Goal: Register for event/course

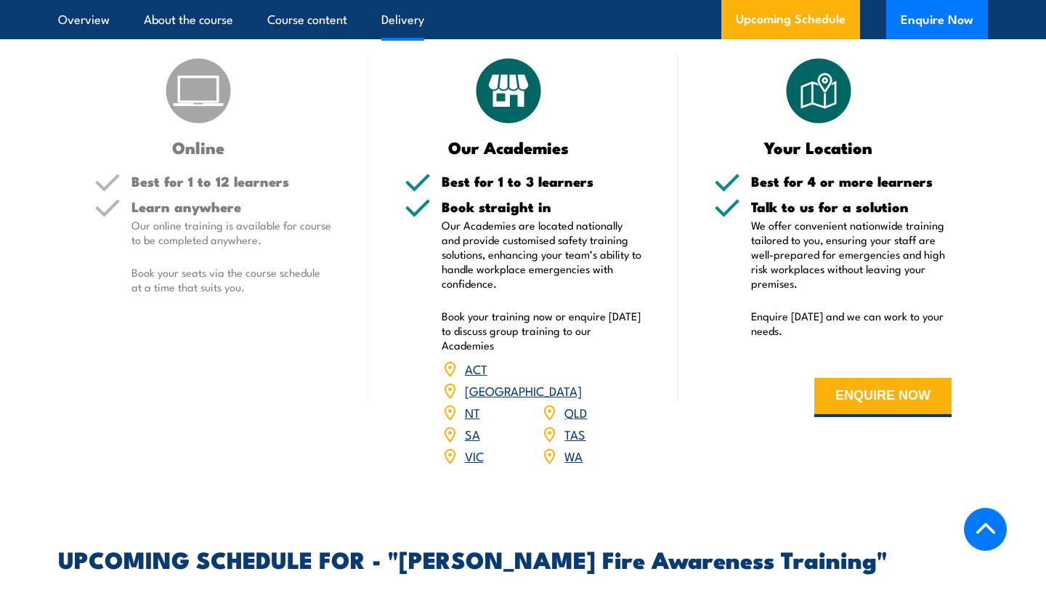
scroll to position [1767, 0]
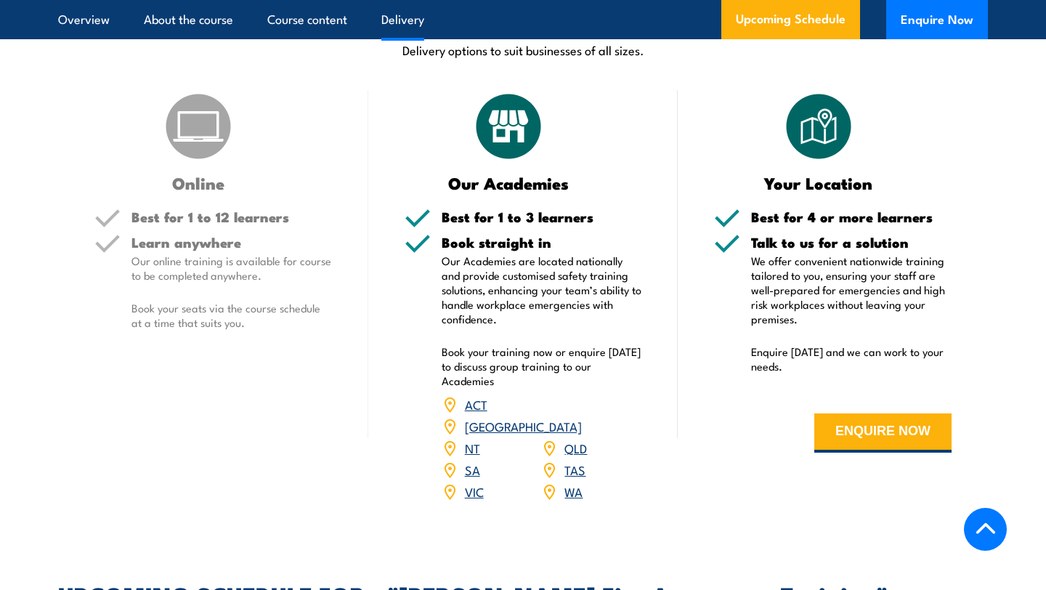
click at [205, 301] on p "Book your seats via the course schedule at a time that suits you." at bounding box center [231, 315] width 201 height 29
drag, startPoint x: 248, startPoint y: 311, endPoint x: 226, endPoint y: 308, distance: 22.0
click at [226, 308] on p "Book your seats via the course schedule at a time that suits you." at bounding box center [231, 315] width 201 height 29
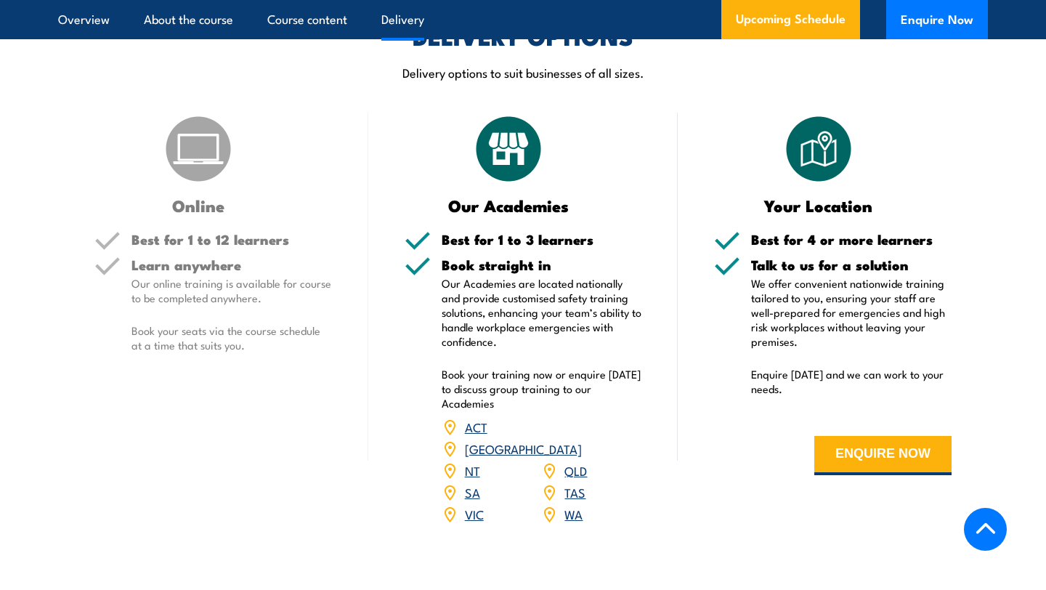
click at [262, 333] on p "Book your seats via the course schedule at a time that suits you." at bounding box center [231, 337] width 201 height 29
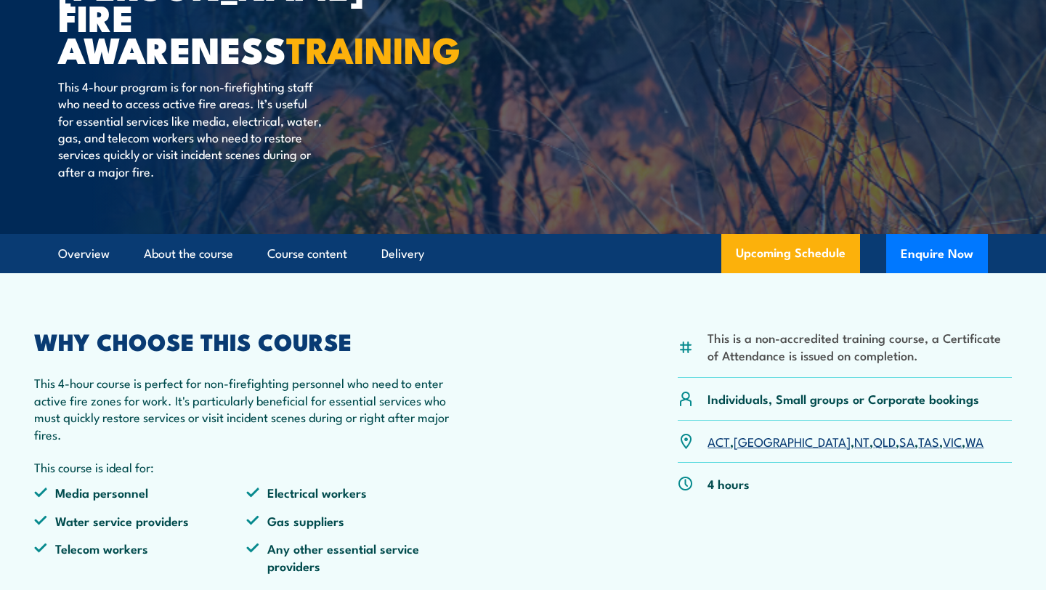
scroll to position [190, 0]
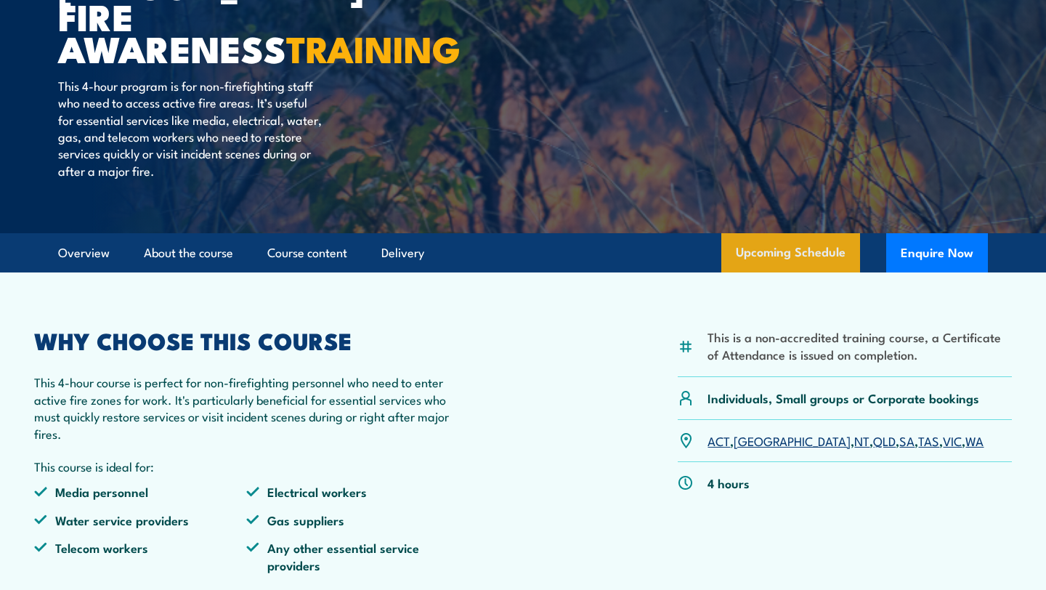
click at [828, 256] on link "Upcoming Schedule" at bounding box center [790, 252] width 139 height 39
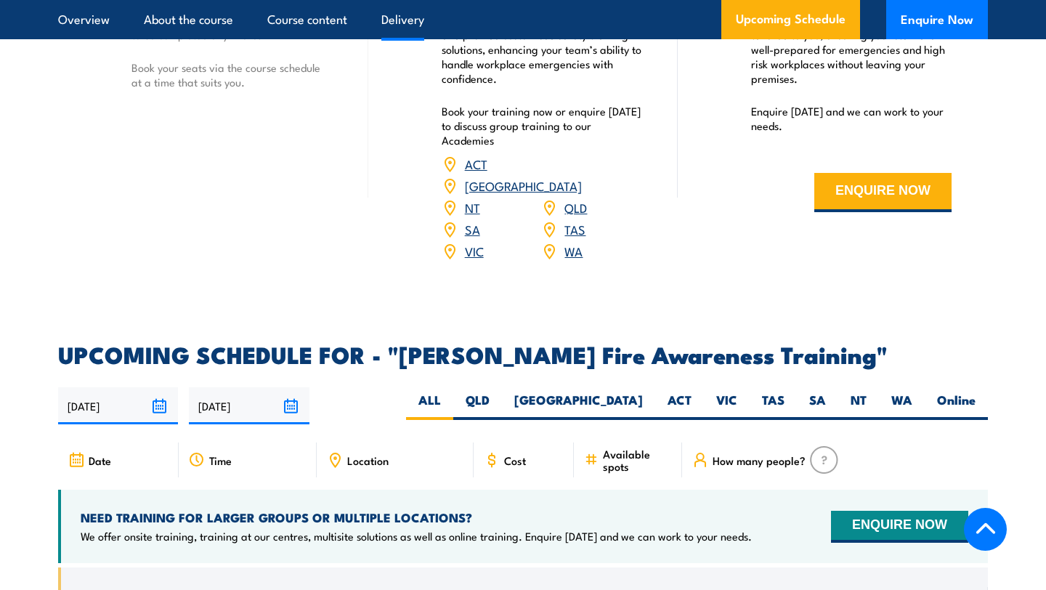
scroll to position [1997, 0]
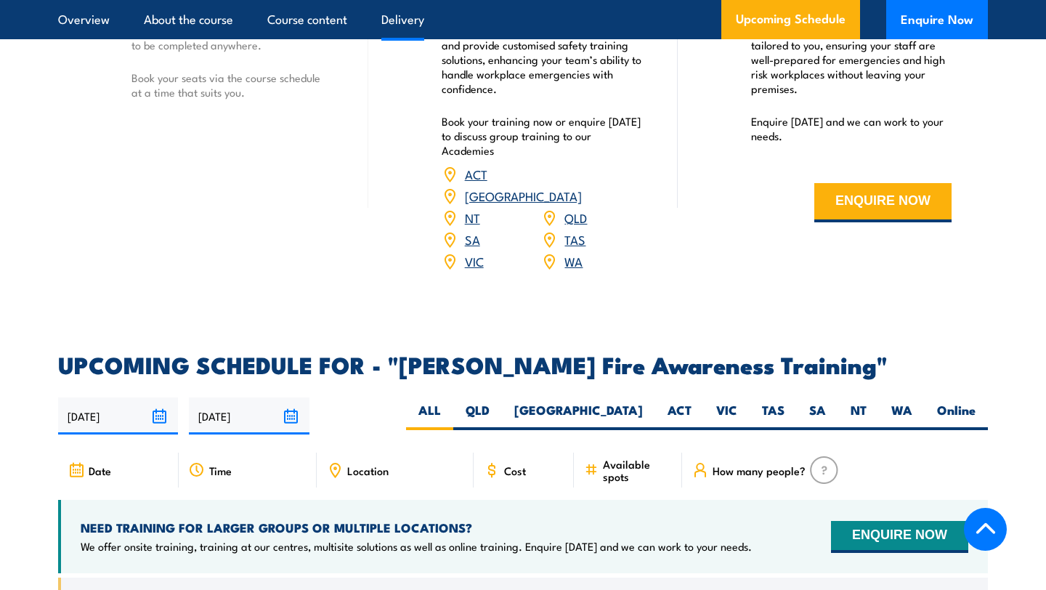
click at [433, 453] on div "Location" at bounding box center [395, 470] width 157 height 35
click at [371, 456] on div "Date Time Location Cost" at bounding box center [523, 476] width 930 height 47
click at [424, 453] on div "Location" at bounding box center [395, 470] width 157 height 35
click at [608, 402] on label "[GEOGRAPHIC_DATA]" at bounding box center [578, 416] width 153 height 28
click at [643, 402] on input "[GEOGRAPHIC_DATA]" at bounding box center [647, 406] width 9 height 9
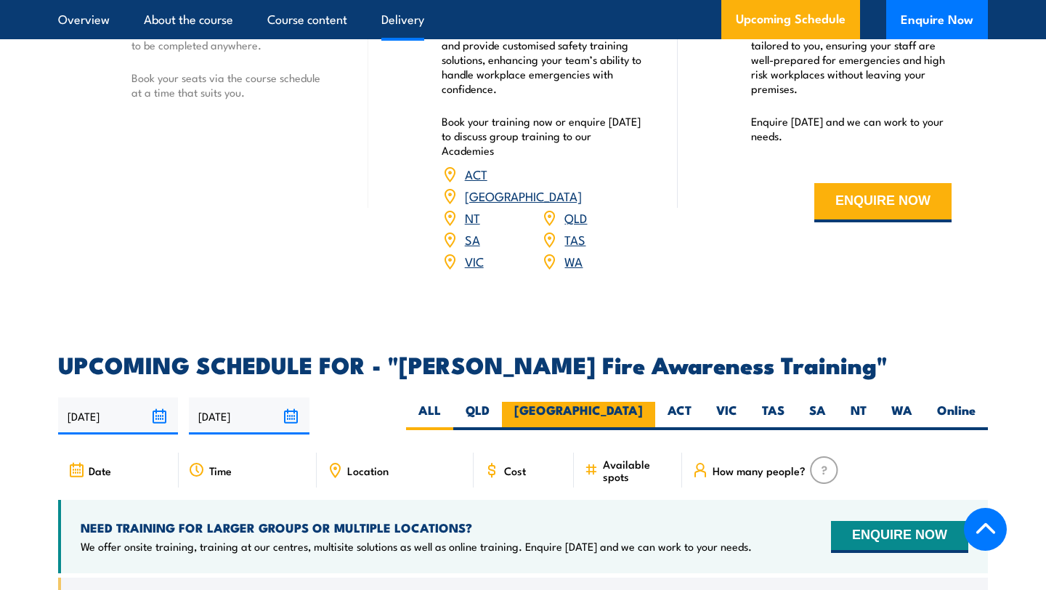
radio input "true"
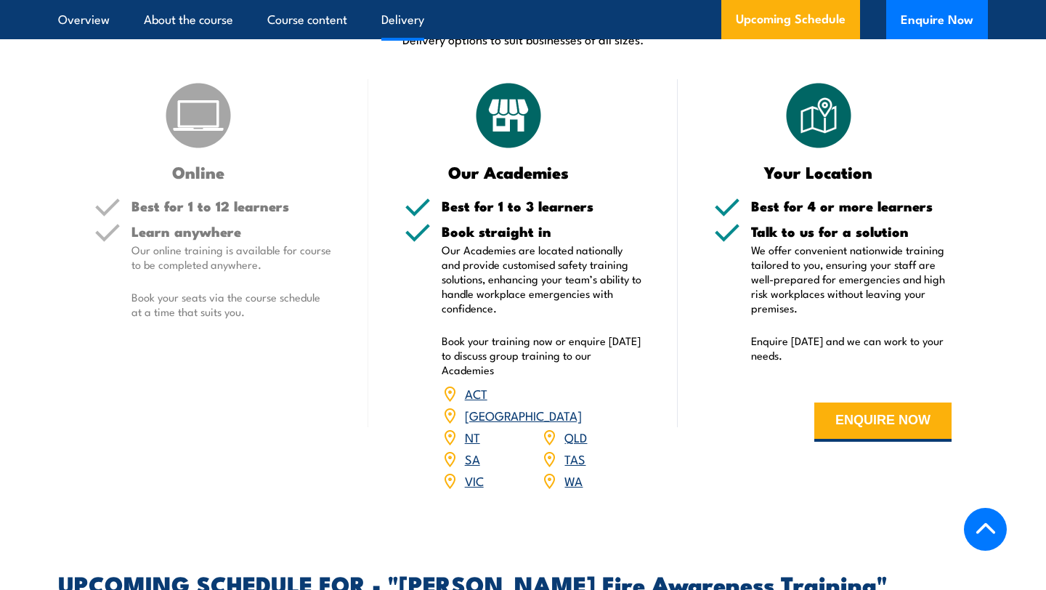
scroll to position [1765, 0]
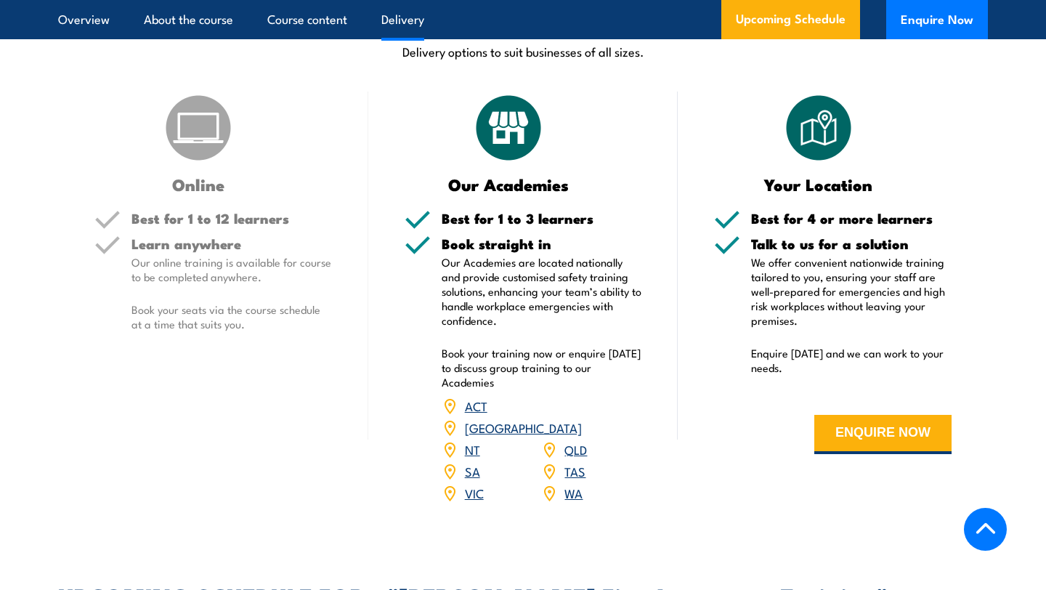
click at [258, 237] on div "Learn anywhere Our online training is available for course to be completed anyw…" at bounding box center [231, 296] width 201 height 118
click at [280, 348] on div "Online Best for 1 to 12 learners Learn anywhere Our online training is availabl…" at bounding box center [213, 307] width 310 height 431
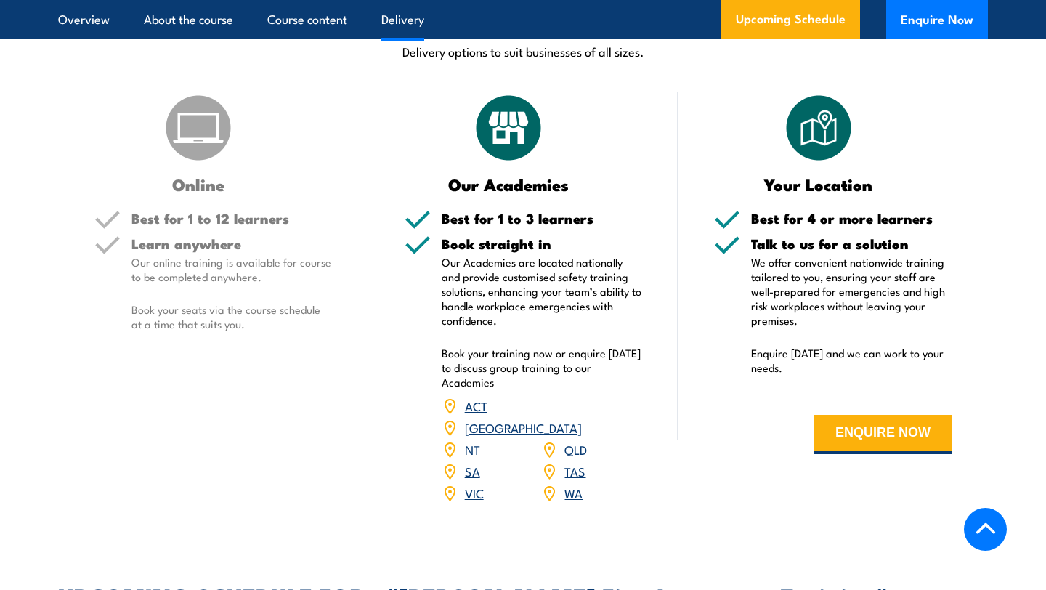
click at [214, 150] on div "Online" at bounding box center [213, 142] width 238 height 101
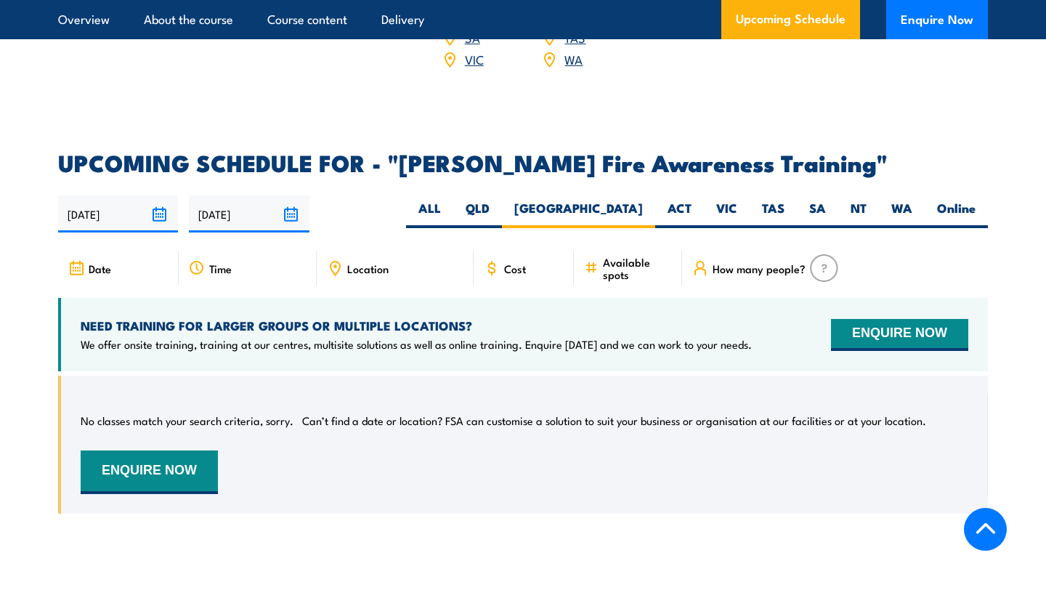
scroll to position [2201, 0]
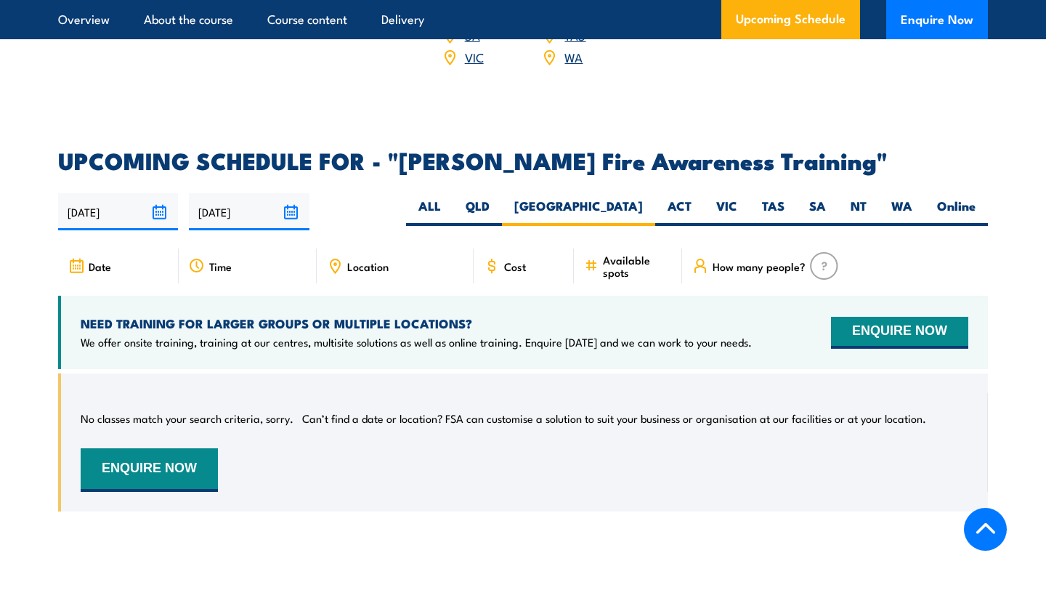
click at [699, 258] on icon at bounding box center [700, 266] width 16 height 16
click at [815, 252] on img at bounding box center [824, 266] width 28 height 28
click at [613, 254] on span "Available spots" at bounding box center [637, 266] width 69 height 25
drag, startPoint x: 596, startPoint y: 231, endPoint x: 617, endPoint y: 232, distance: 20.4
click at [617, 248] on div "Available spots" at bounding box center [628, 265] width 108 height 35
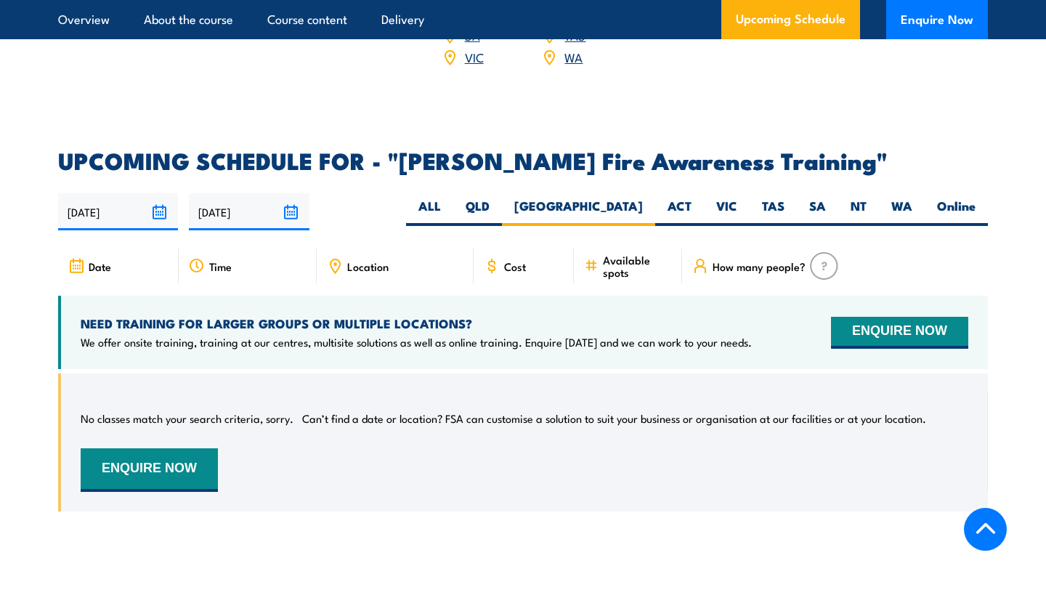
click at [507, 260] on span "Cost" at bounding box center [515, 266] width 22 height 12
click at [373, 260] on span "Location" at bounding box center [367, 266] width 41 height 12
click at [201, 259] on icon at bounding box center [196, 265] width 12 height 12
click at [931, 27] on button "Enquire Now" at bounding box center [937, 19] width 102 height 39
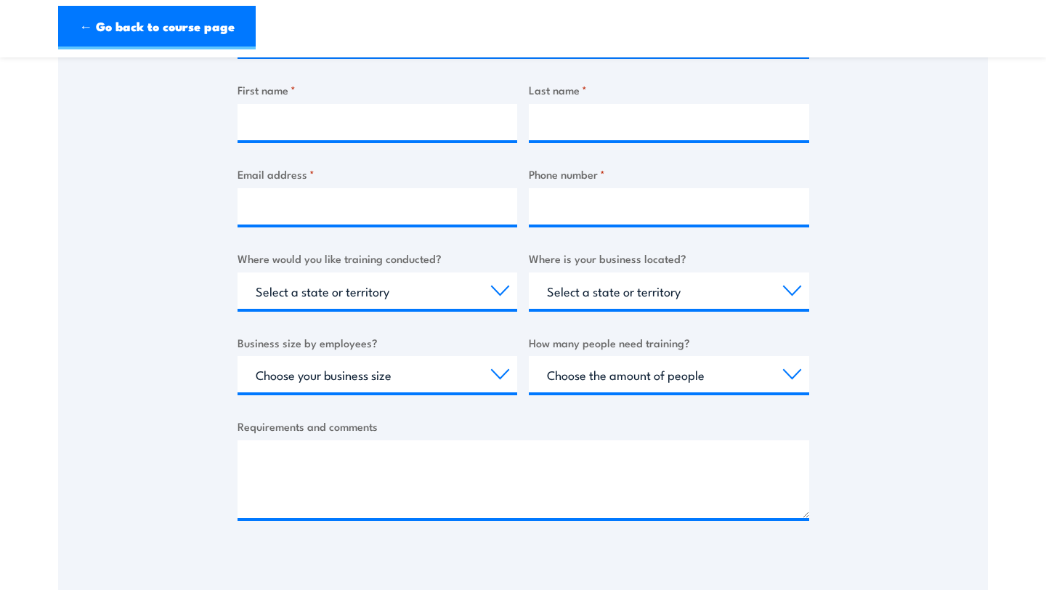
scroll to position [361, 0]
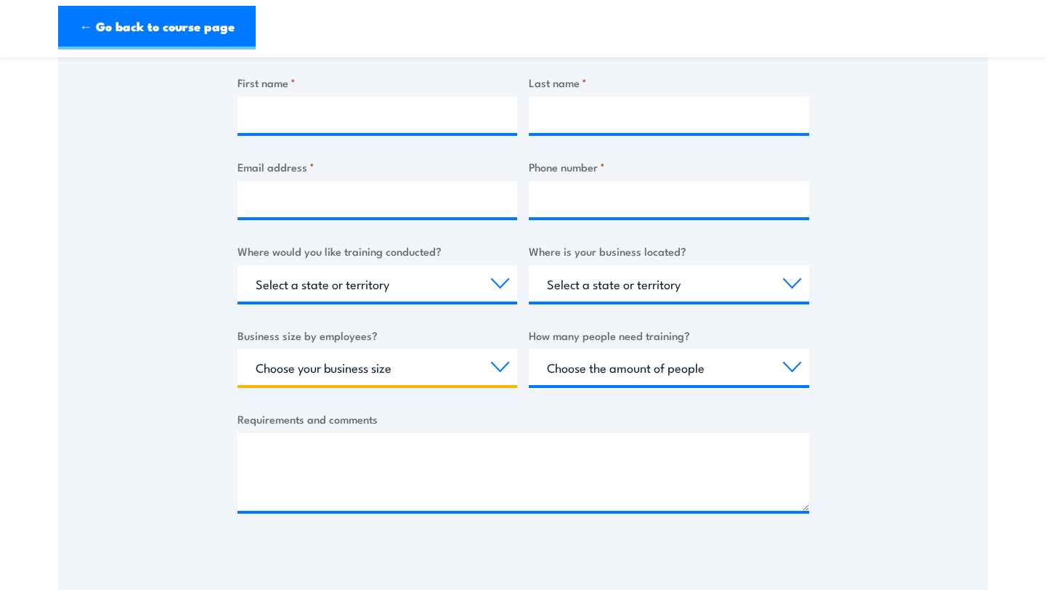
click at [477, 363] on select "Choose your business size 1 to 19 20 to 199 200+" at bounding box center [378, 367] width 280 height 36
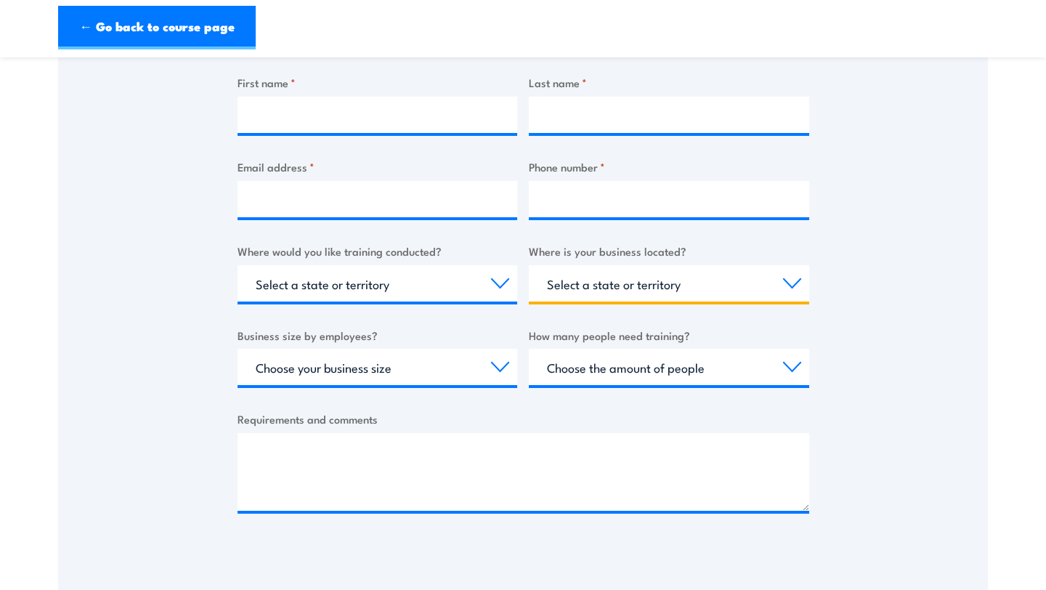
click at [671, 280] on select "Select a state or territory QLD NSW VIC SA ACT WA TAS NT" at bounding box center [669, 283] width 280 height 36
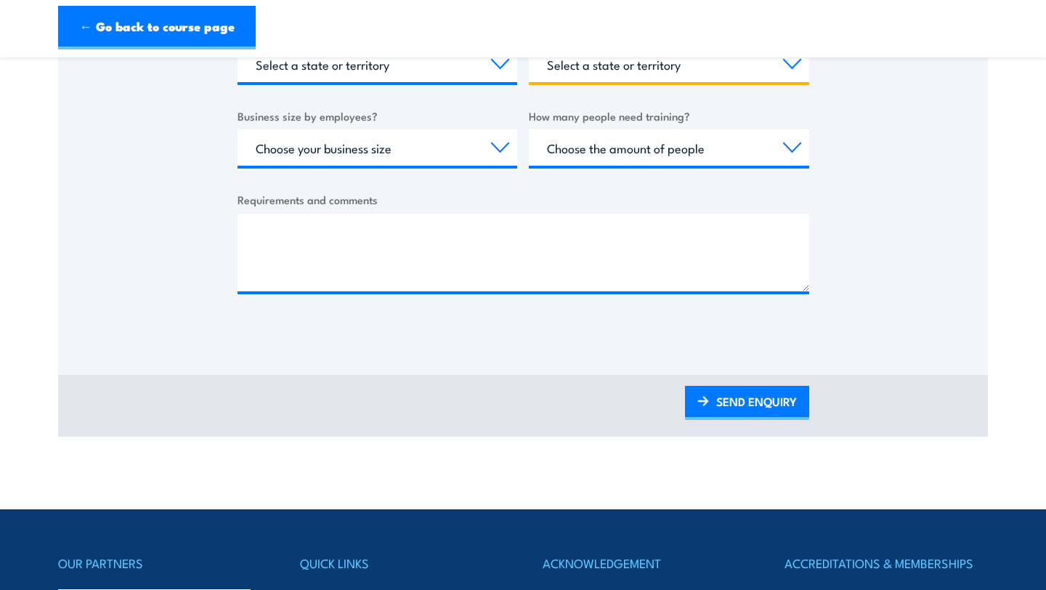
scroll to position [415, 0]
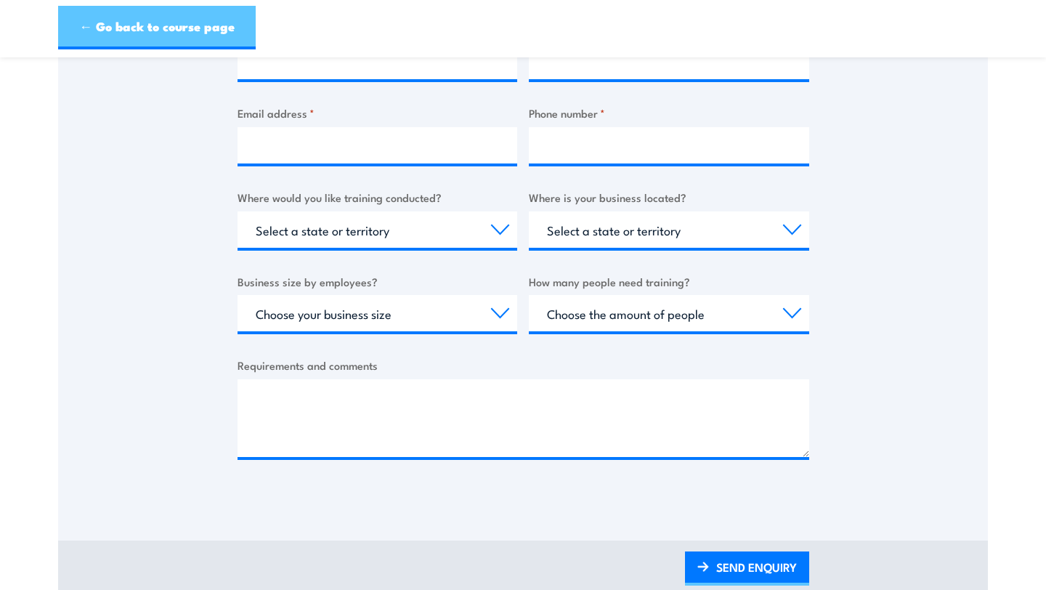
click at [92, 20] on link "← Go back to course page" at bounding box center [157, 28] width 198 height 44
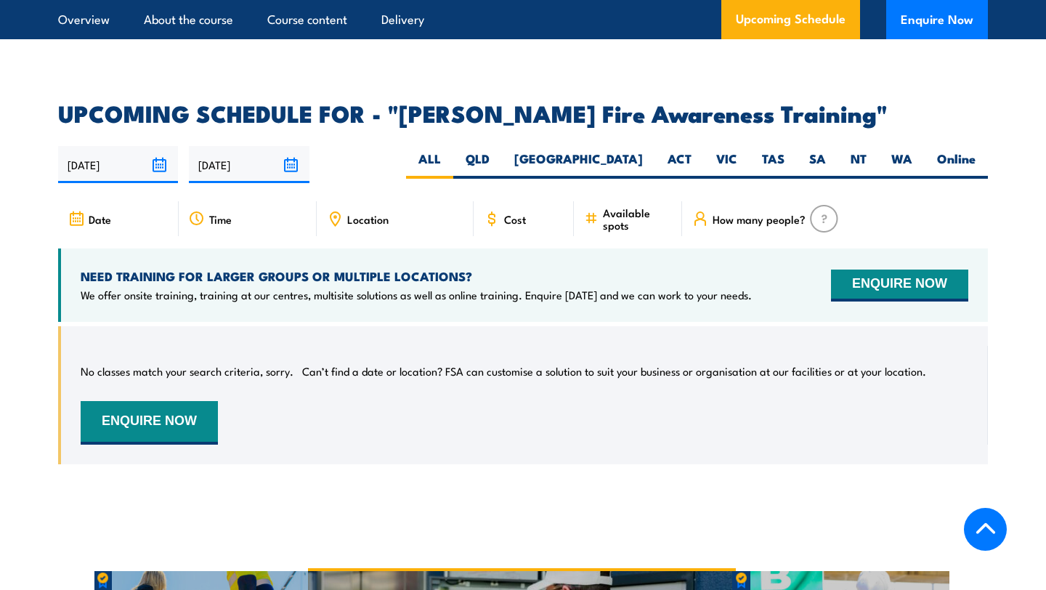
scroll to position [2312, 0]
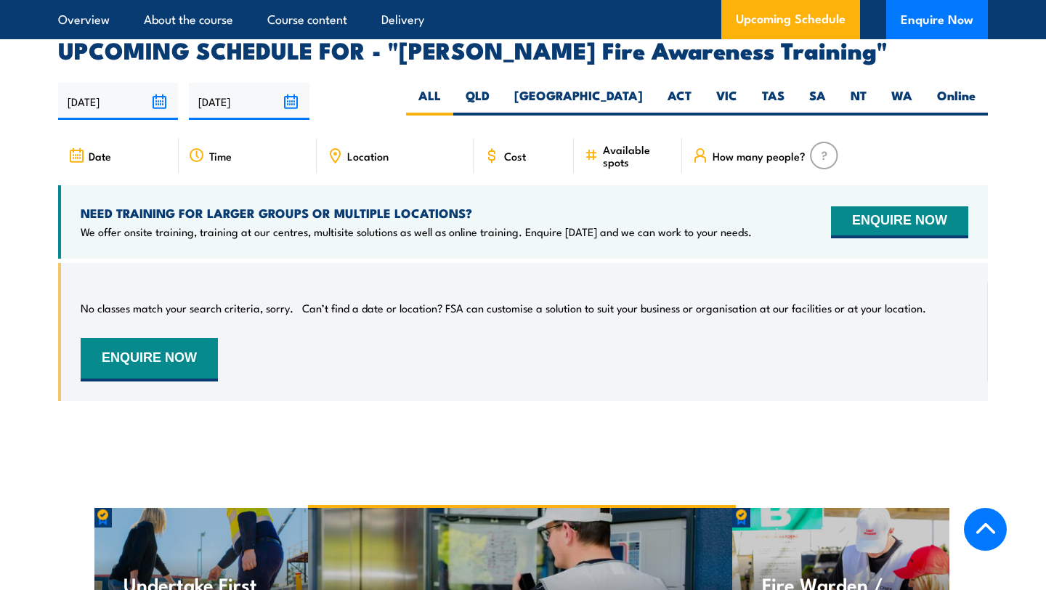
click at [379, 23] on li "Delivery" at bounding box center [396, 19] width 55 height 39
click at [408, 20] on link "Delivery" at bounding box center [402, 19] width 43 height 39
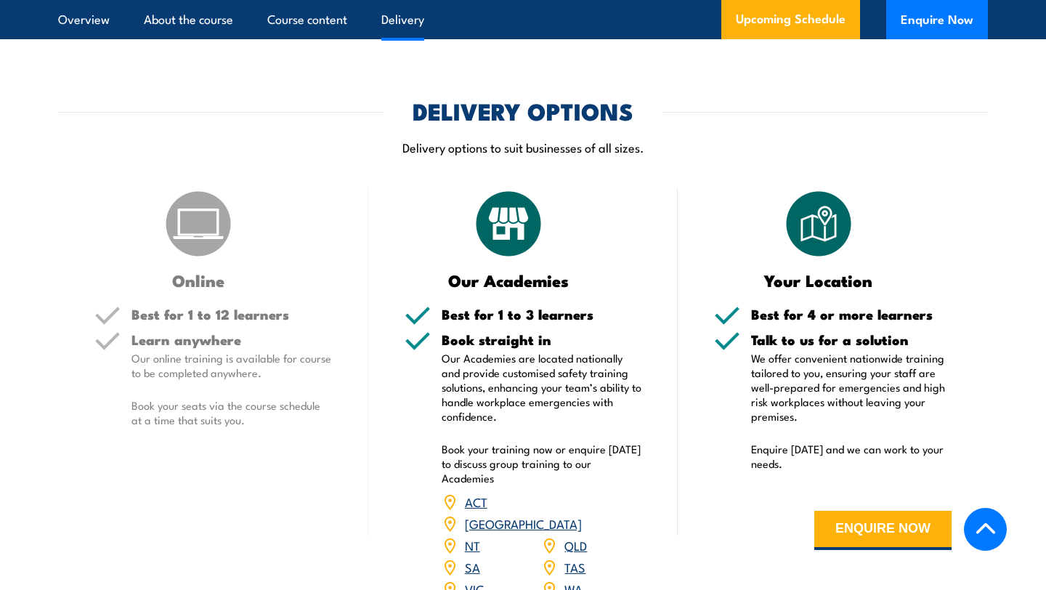
scroll to position [1662, 0]
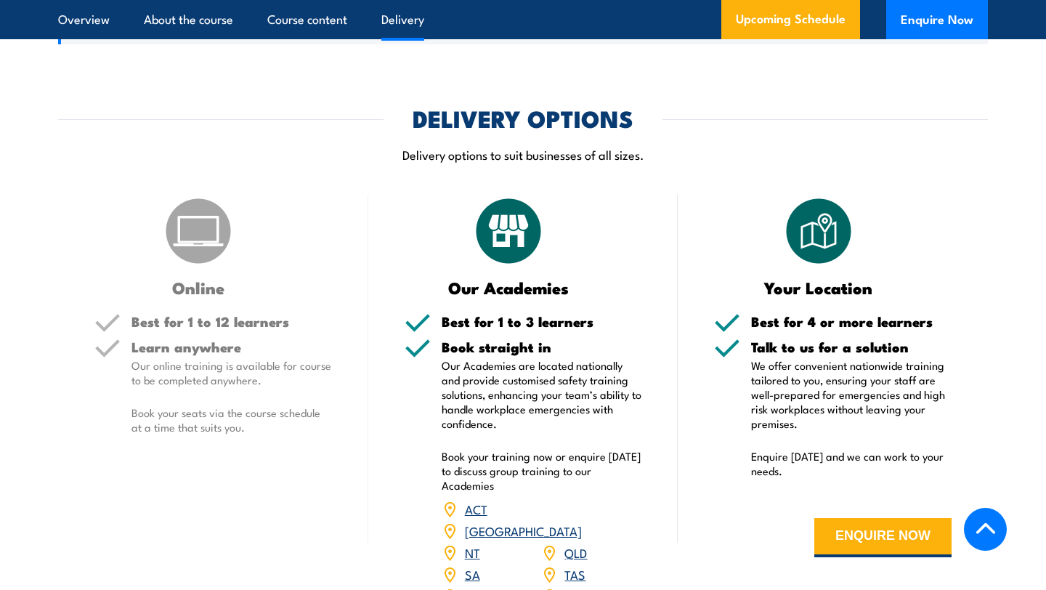
click at [485, 118] on div "DELIVERY OPTIONS Delivery options to suit businesses of all sizes." at bounding box center [523, 144] width 930 height 73
click at [512, 146] on p "Delivery options to suit businesses of all sizes." at bounding box center [523, 154] width 930 height 17
click at [208, 315] on h5 "Best for 1 to 12 learners" at bounding box center [231, 322] width 201 height 14
click at [185, 279] on h3 "Online" at bounding box center [198, 287] width 209 height 17
click at [812, 22] on link "Upcoming Schedule" at bounding box center [790, 19] width 139 height 39
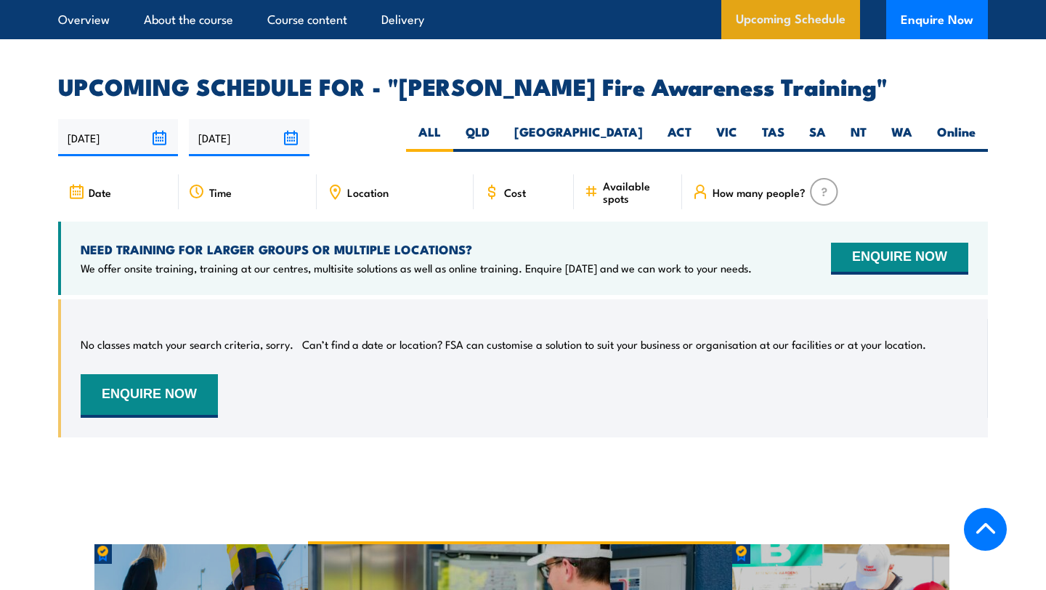
scroll to position [2312, 0]
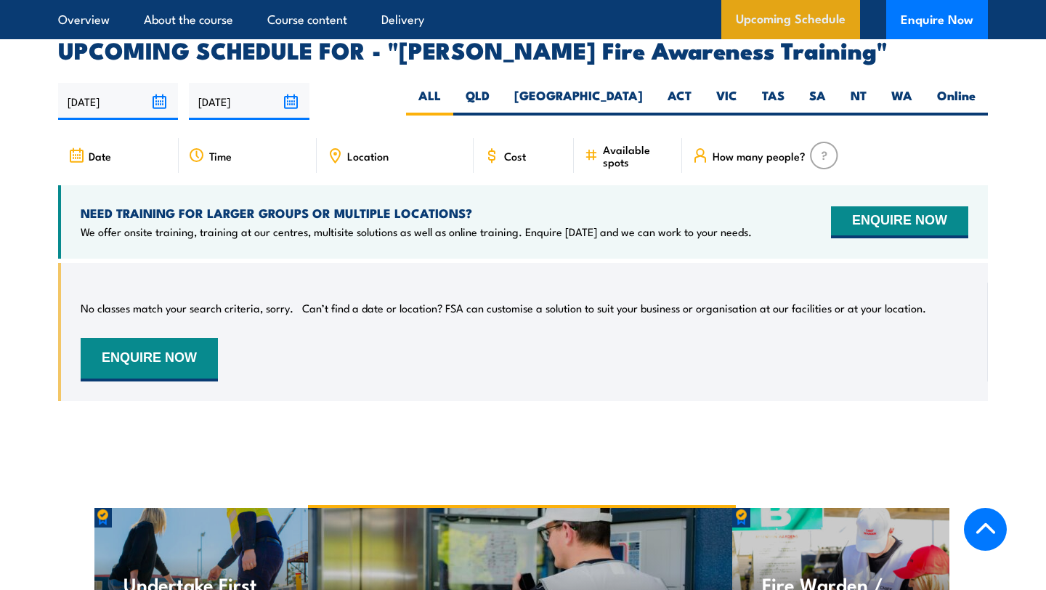
click at [812, 22] on link "Upcoming Schedule" at bounding box center [790, 19] width 139 height 39
click at [812, 23] on link "Upcoming Schedule" at bounding box center [790, 19] width 139 height 39
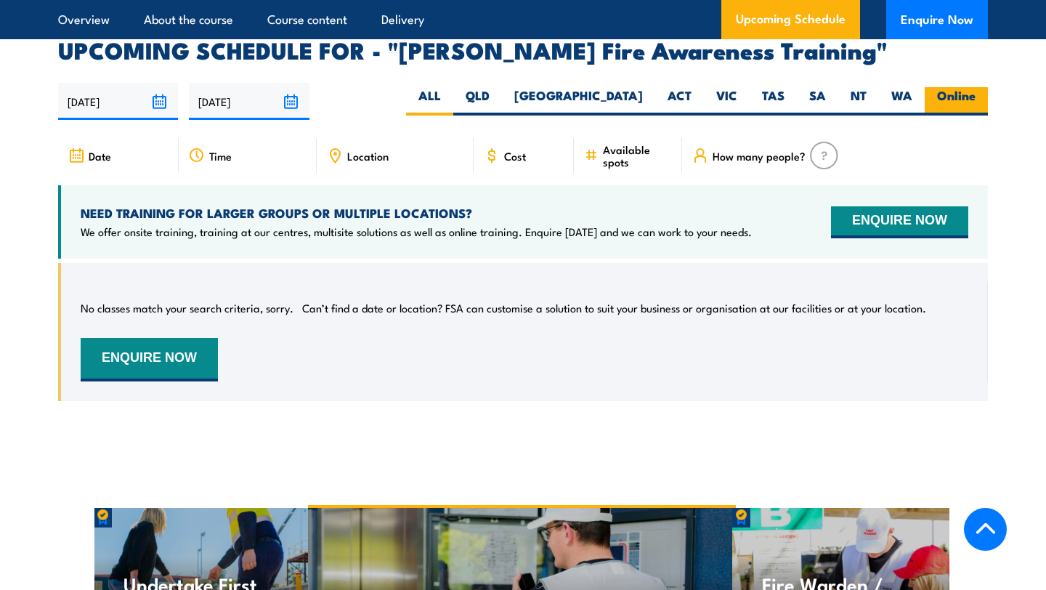
click at [955, 87] on label "Online" at bounding box center [956, 101] width 63 height 28
click at [976, 87] on input "Online" at bounding box center [980, 91] width 9 height 9
radio input "true"
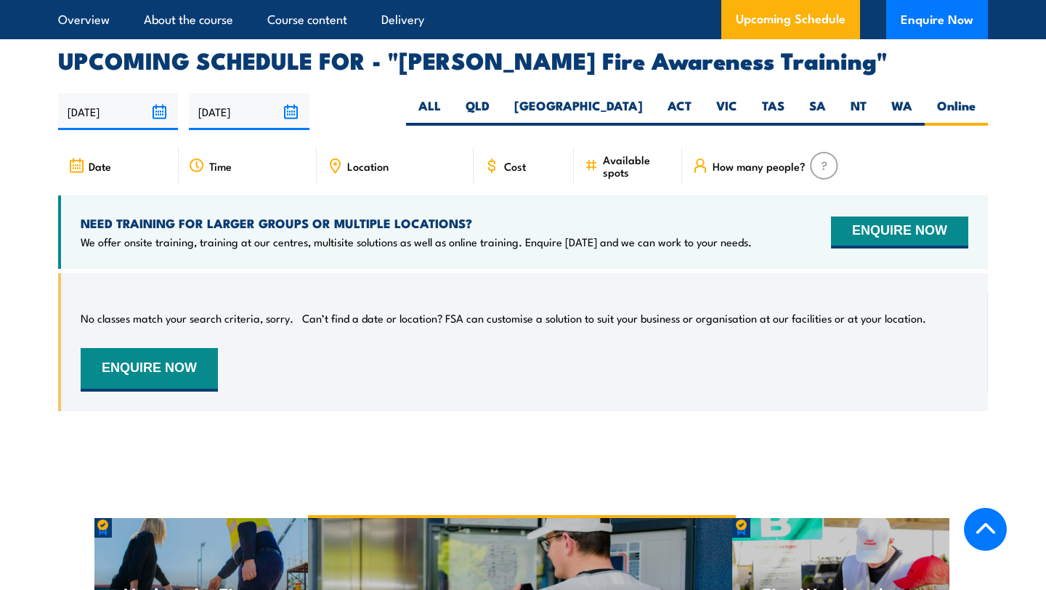
scroll to position [2312, 0]
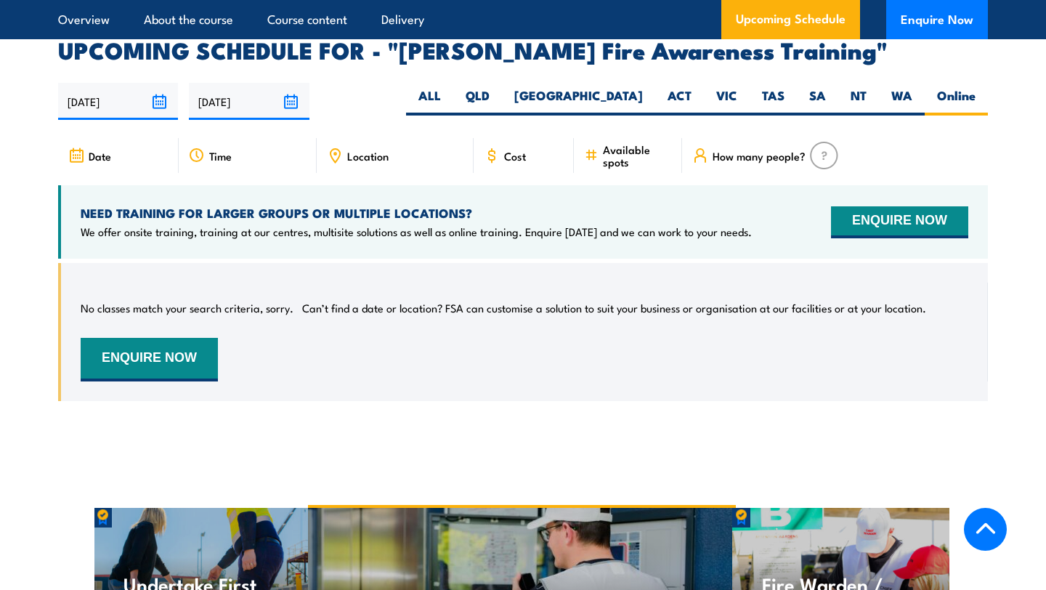
click at [533, 138] on div "Cost" at bounding box center [524, 155] width 100 height 35
click at [825, 142] on img at bounding box center [824, 156] width 28 height 28
click at [772, 150] on span "How many people?" at bounding box center [759, 156] width 93 height 12
click at [721, 150] on span "How many people?" at bounding box center [759, 156] width 93 height 12
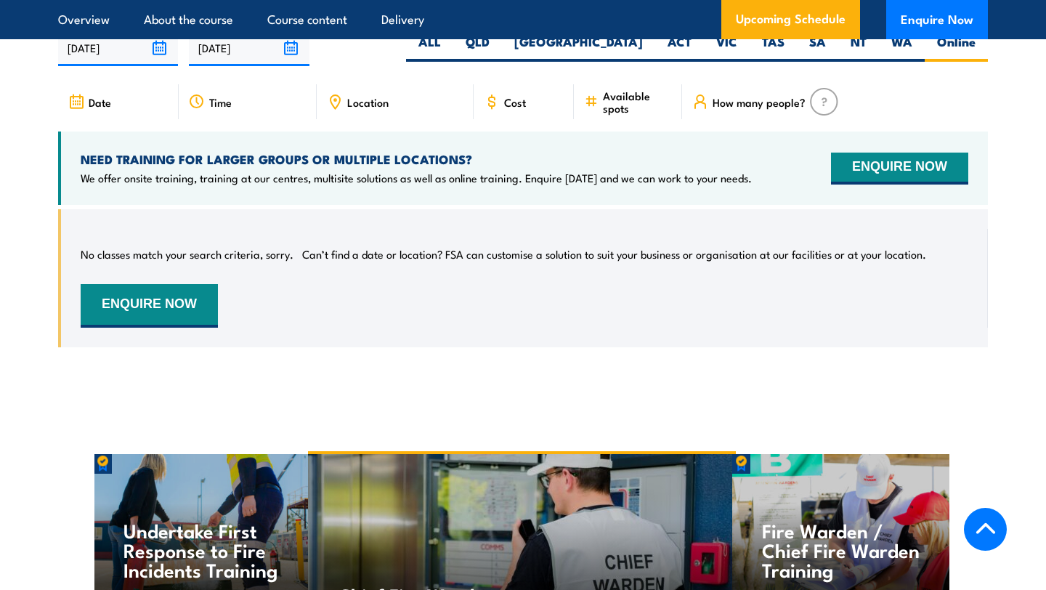
scroll to position [2348, 0]
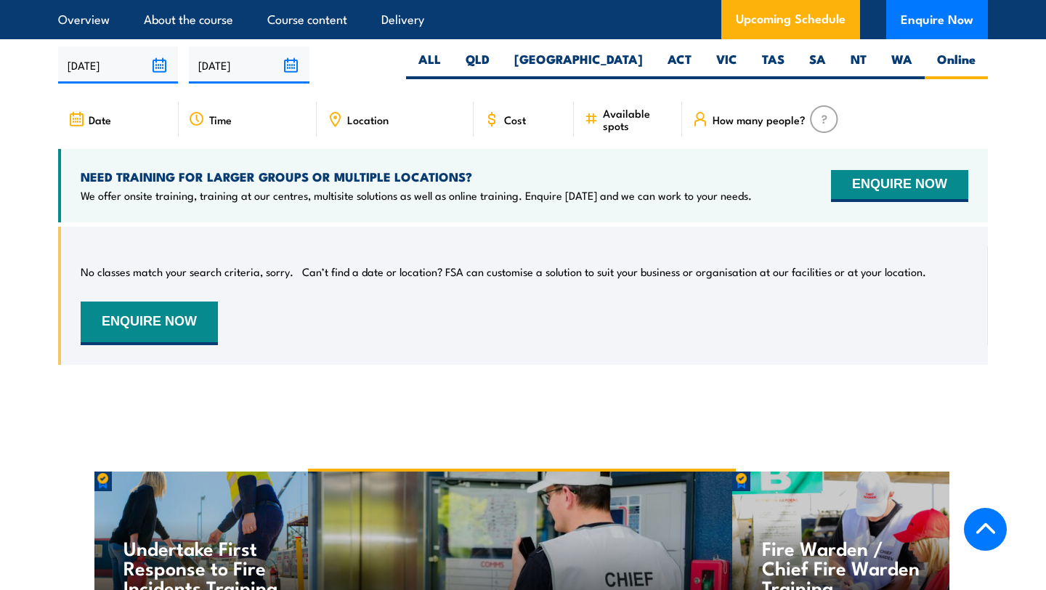
click at [115, 102] on div "Date" at bounding box center [118, 119] width 121 height 35
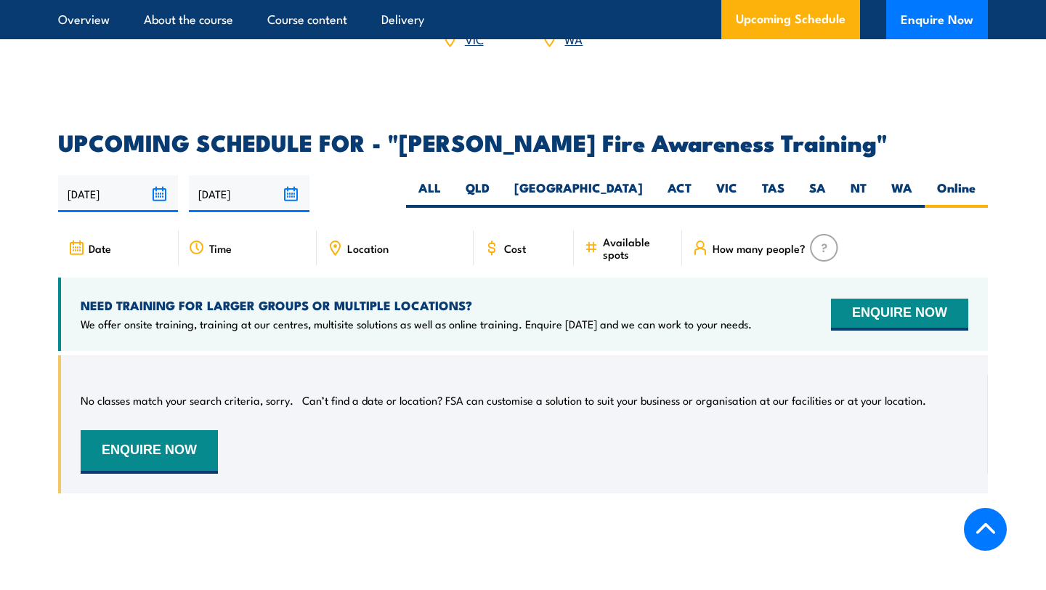
scroll to position [2204, 0]
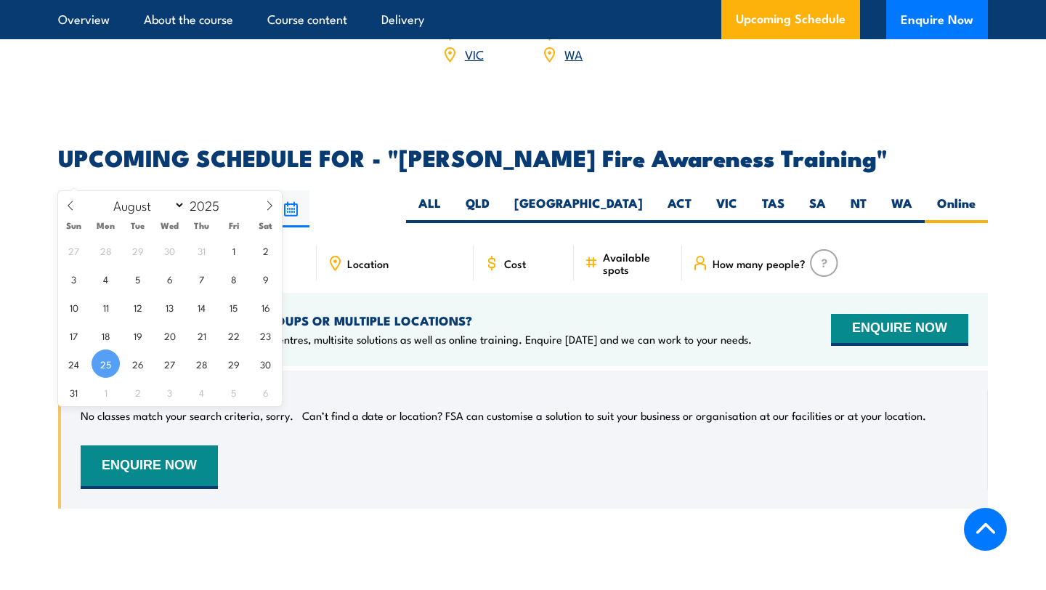
click at [133, 190] on input "[DATE]" at bounding box center [118, 208] width 120 height 37
click at [233, 190] on input "[DATE]" at bounding box center [249, 208] width 120 height 37
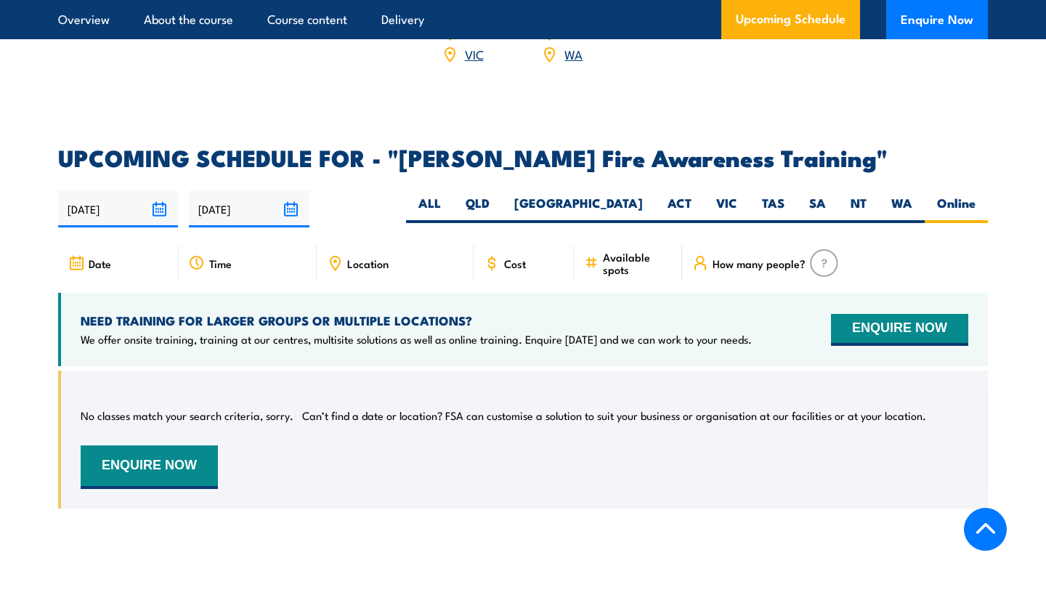
click at [168, 190] on div "[DATE]" at bounding box center [118, 208] width 120 height 37
click at [163, 190] on input "[DATE]" at bounding box center [118, 208] width 120 height 37
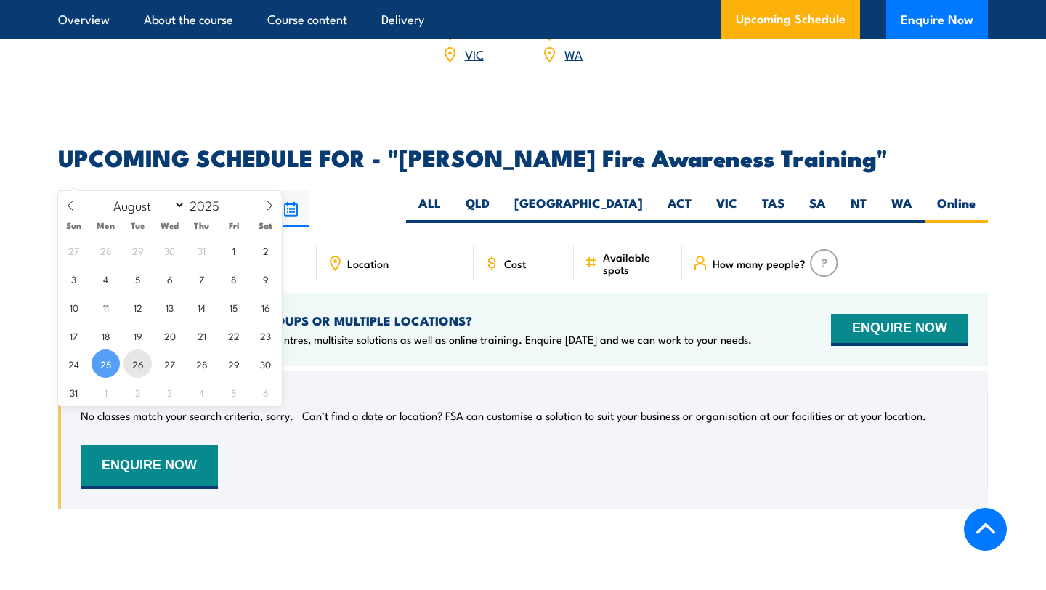
click at [138, 351] on span "26" at bounding box center [138, 363] width 28 height 28
type input "[DATE]"
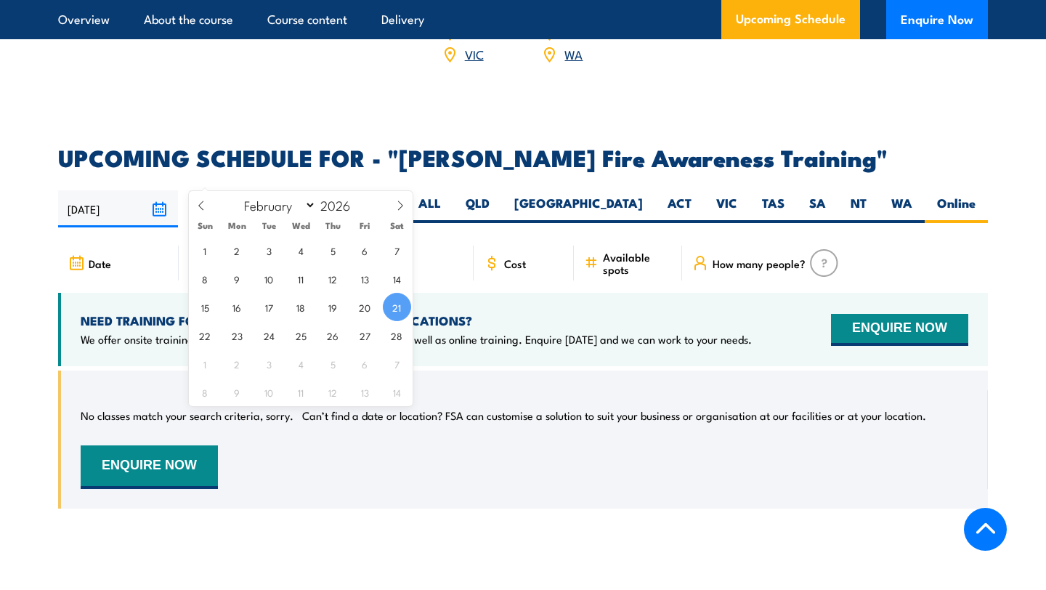
click at [263, 190] on input "[DATE]" at bounding box center [249, 208] width 120 height 37
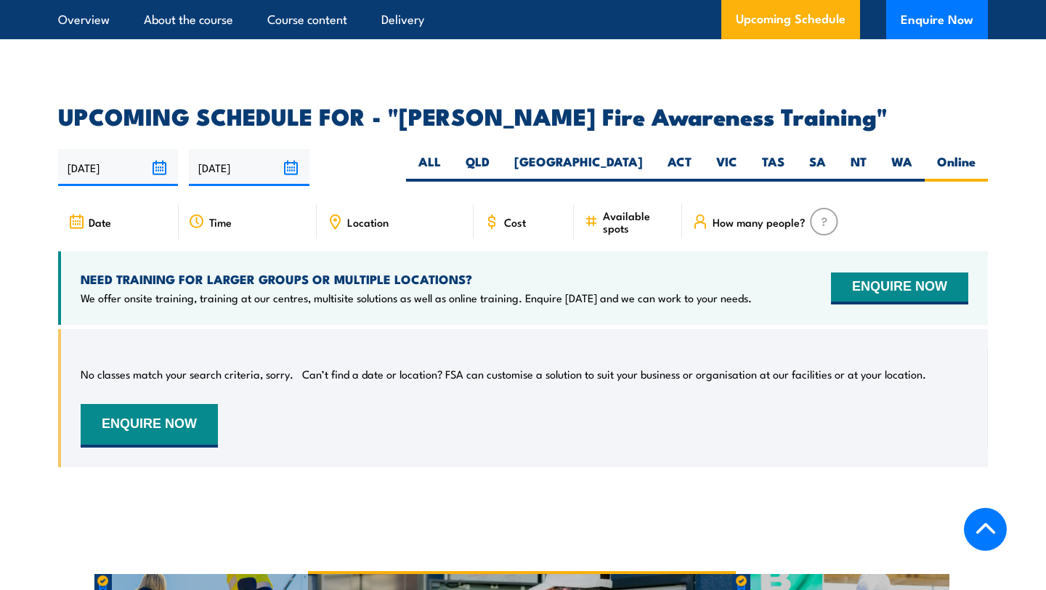
scroll to position [2236, 0]
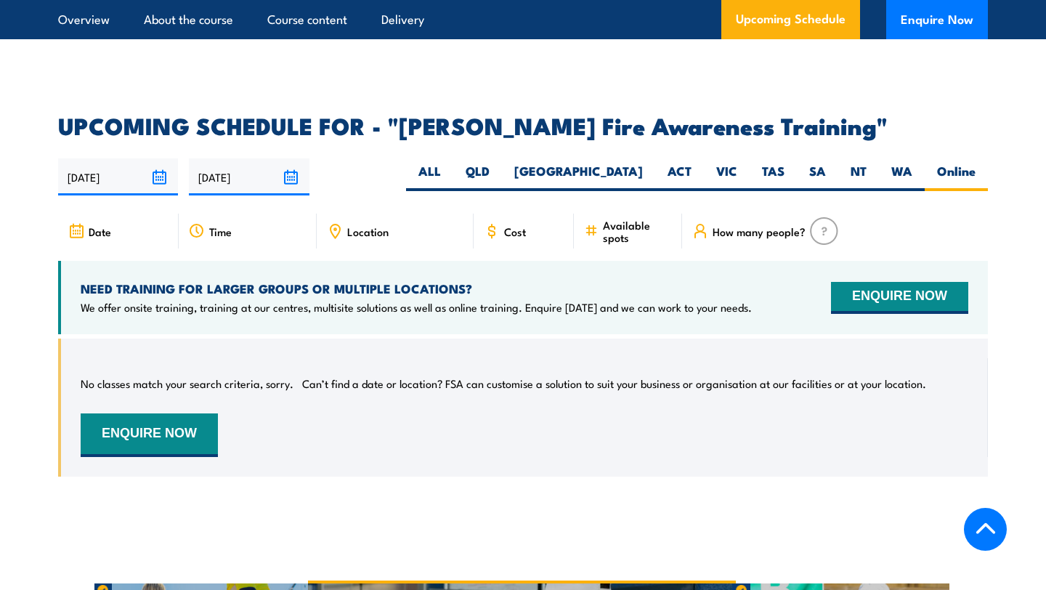
click at [237, 158] on input "[DATE]" at bounding box center [249, 176] width 120 height 37
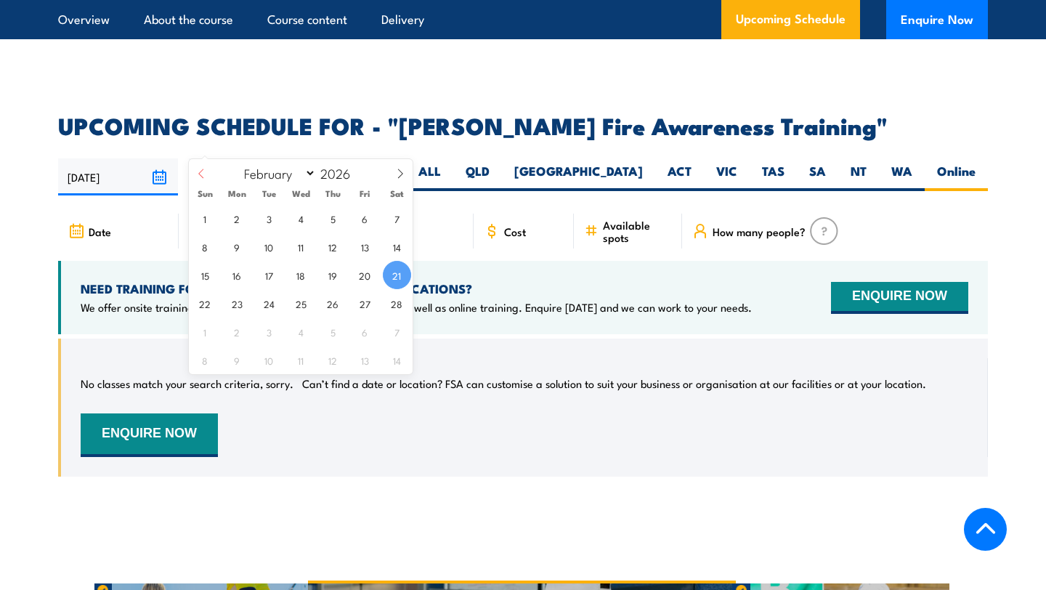
click at [201, 169] on icon at bounding box center [201, 174] width 10 height 10
select select "0"
click at [195, 173] on span at bounding box center [201, 178] width 25 height 39
type input "2025"
click at [195, 173] on span at bounding box center [201, 178] width 25 height 39
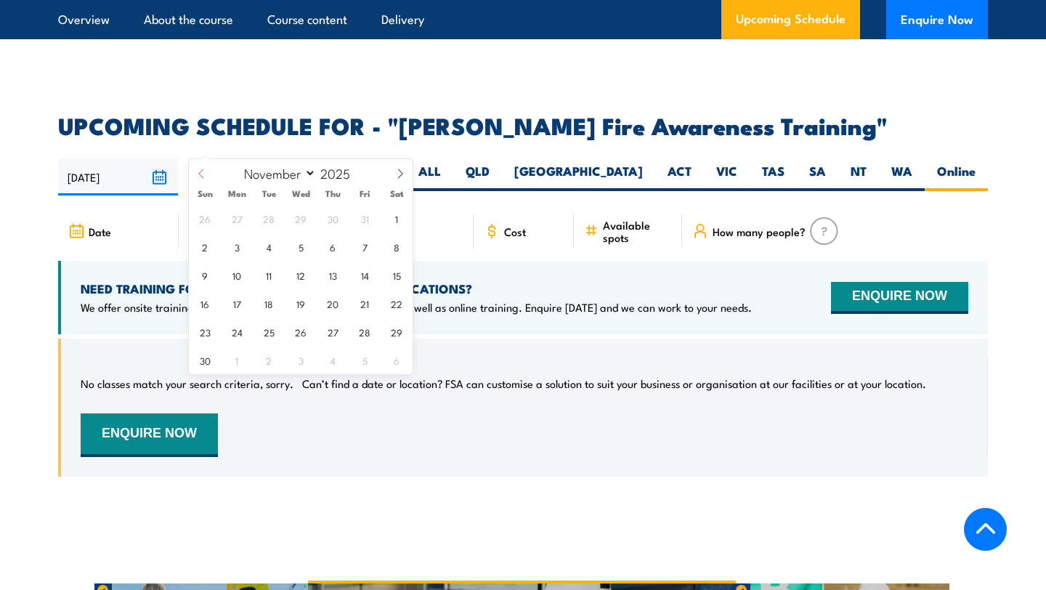
click at [195, 174] on span at bounding box center [201, 178] width 25 height 39
click at [195, 175] on span at bounding box center [201, 178] width 25 height 39
select select "7"
click at [245, 331] on span "25" at bounding box center [237, 331] width 28 height 28
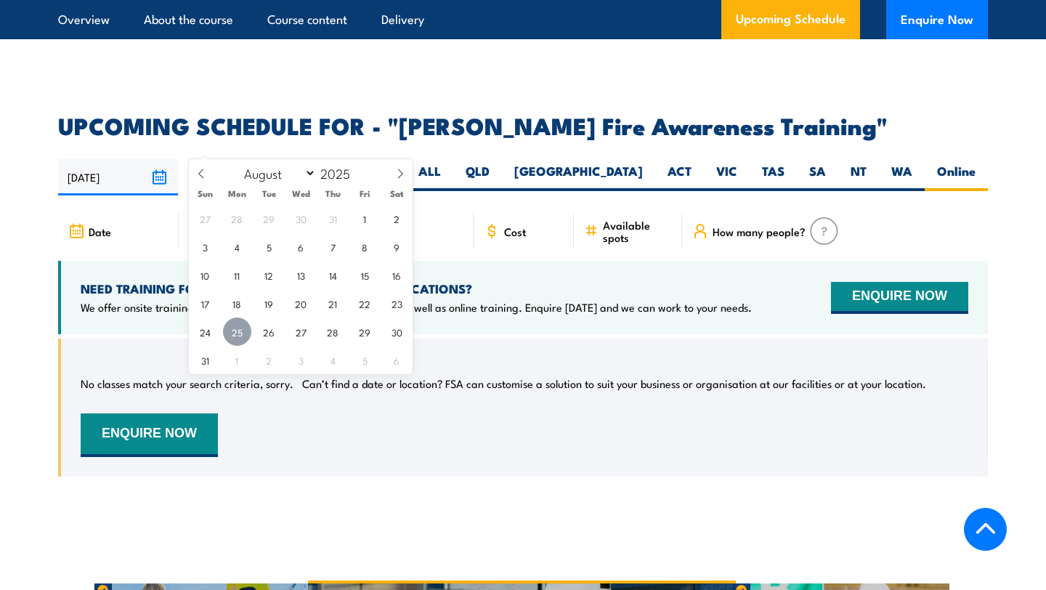
type input "[DATE]"
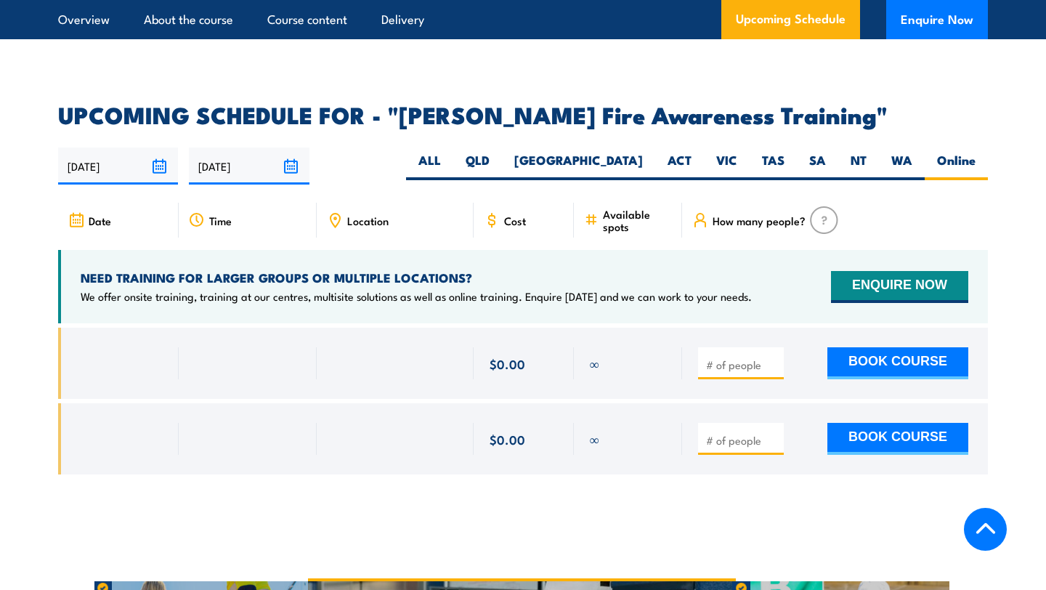
scroll to position [2312, 0]
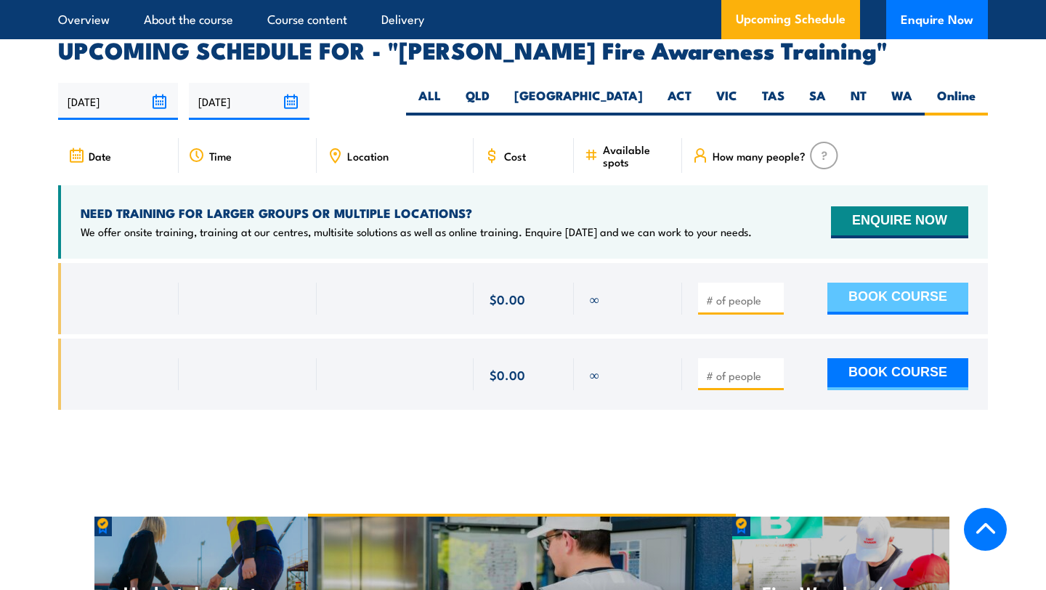
click at [849, 283] on button "BOOK COURSE" at bounding box center [898, 299] width 141 height 32
click at [756, 293] on input "number" at bounding box center [742, 300] width 73 height 15
type input "1"
click at [894, 283] on button "BOOK COURSE" at bounding box center [898, 299] width 141 height 32
click at [769, 366] on span at bounding box center [741, 374] width 76 height 17
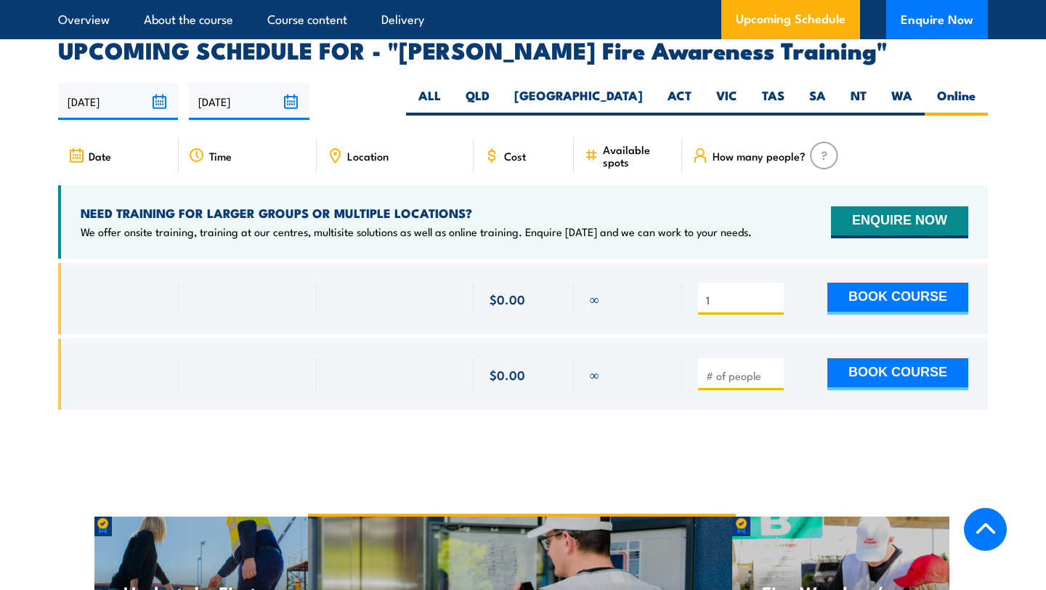
drag, startPoint x: 685, startPoint y: 327, endPoint x: 669, endPoint y: 345, distance: 24.2
click at [671, 344] on div "∞ $0.00 $0.00 ∞" at bounding box center [523, 374] width 930 height 71
click at [864, 283] on button "BOOK COURSE" at bounding box center [898, 299] width 141 height 32
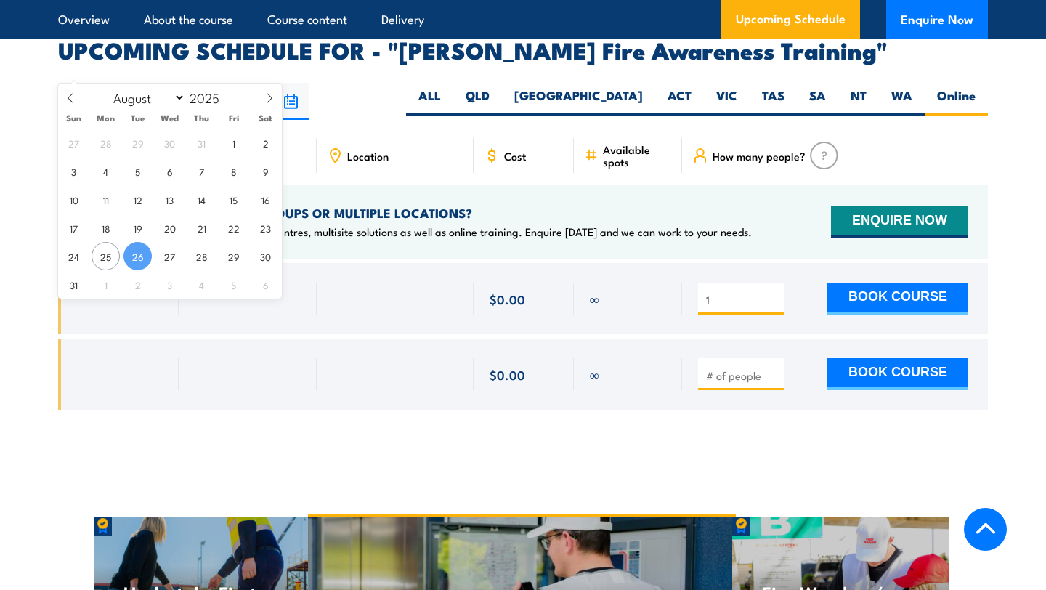
click at [145, 83] on input "26/08/2025" at bounding box center [118, 101] width 120 height 37
click at [108, 252] on span "25" at bounding box center [106, 256] width 28 height 28
type input "[DATE]"
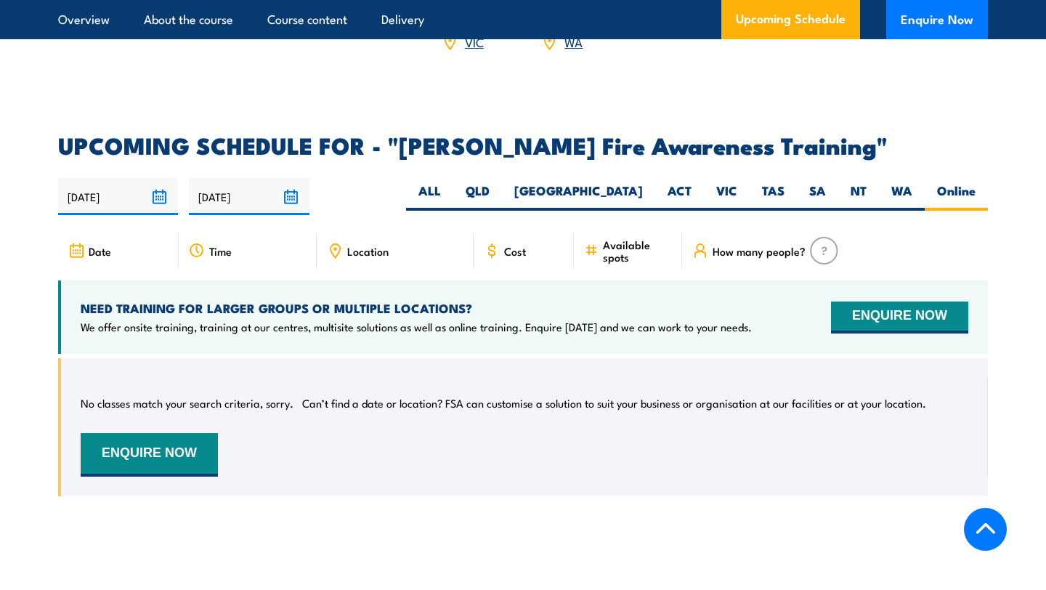
scroll to position [2215, 0]
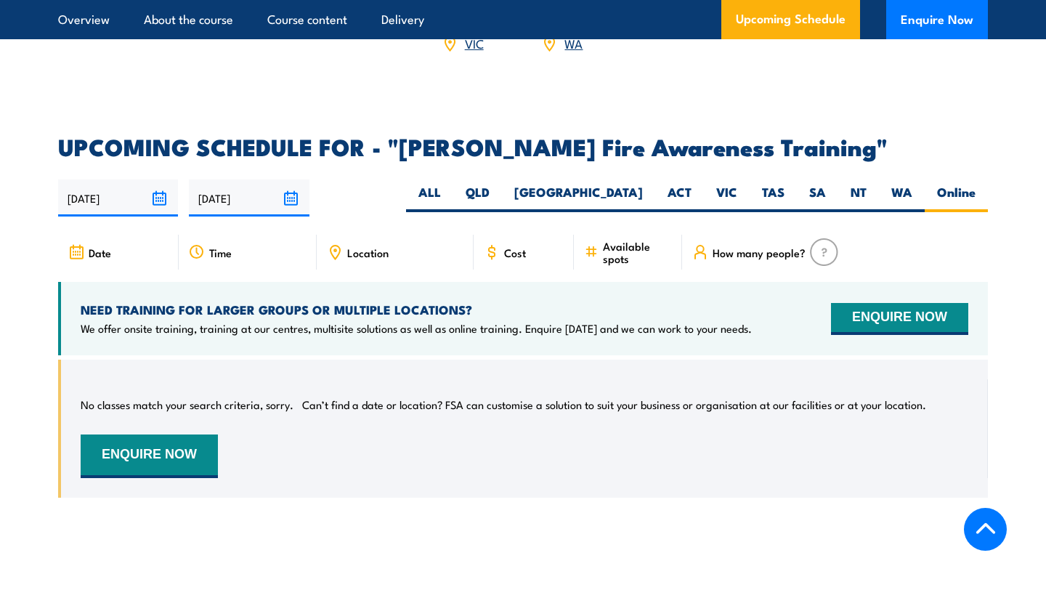
click at [811, 238] on img at bounding box center [824, 252] width 28 height 28
click at [283, 179] on input "[DATE]" at bounding box center [249, 197] width 120 height 37
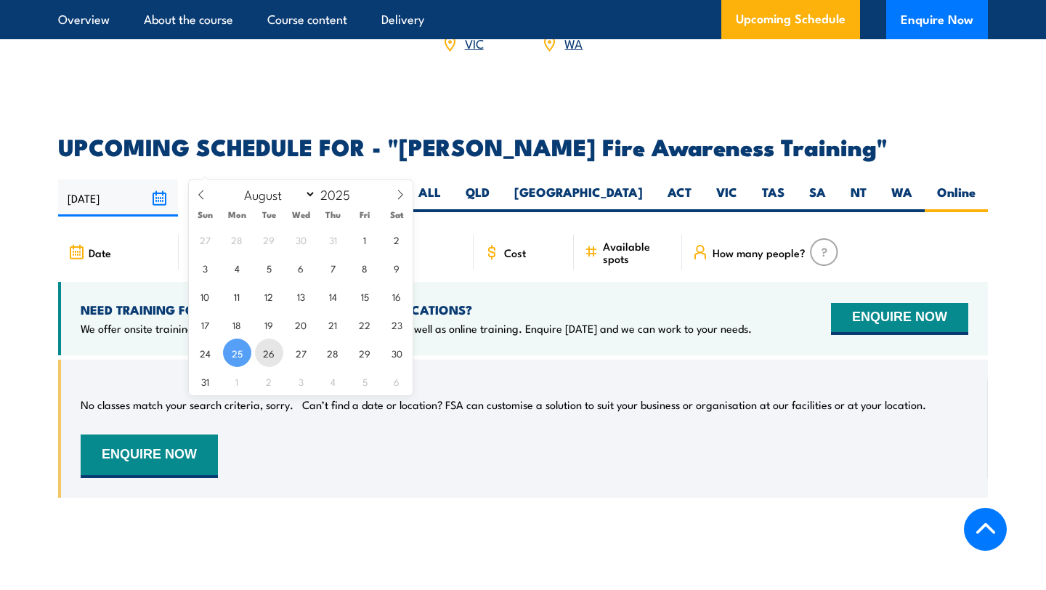
click at [268, 352] on span "26" at bounding box center [269, 353] width 28 height 28
type input "[DATE]"
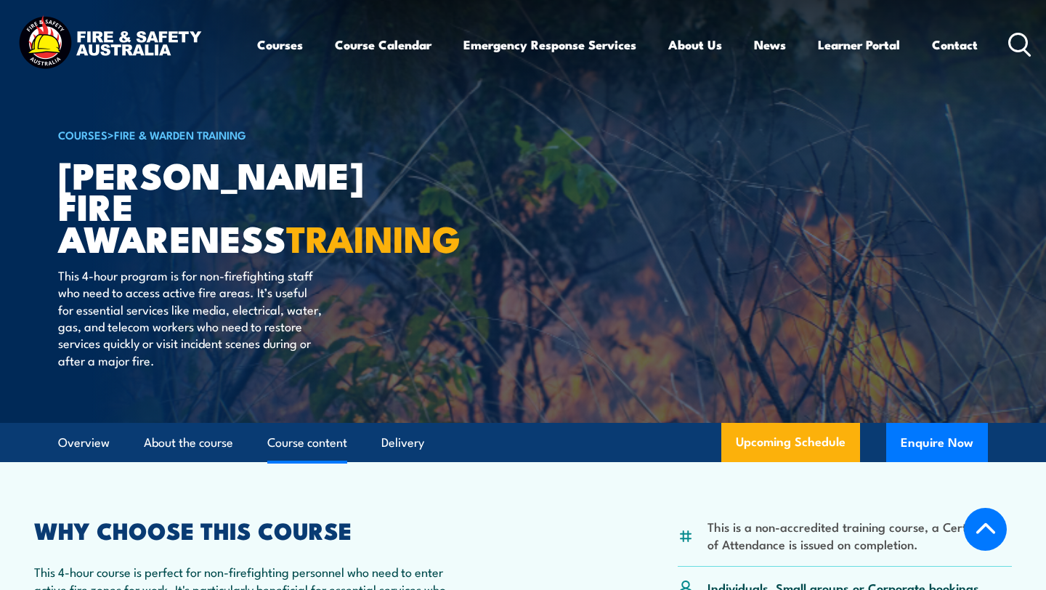
select select "7"
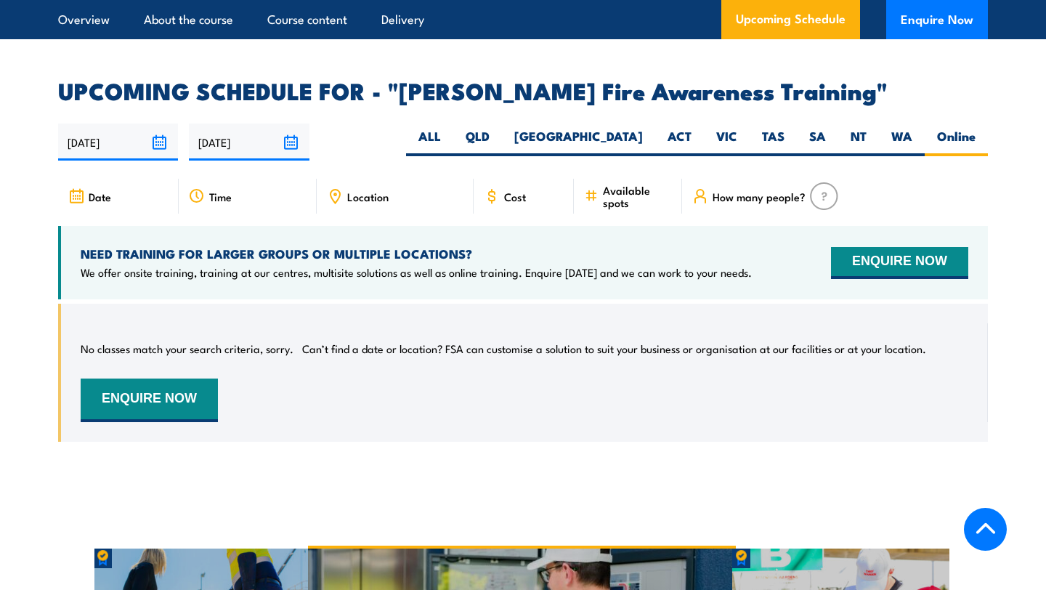
scroll to position [2312, 0]
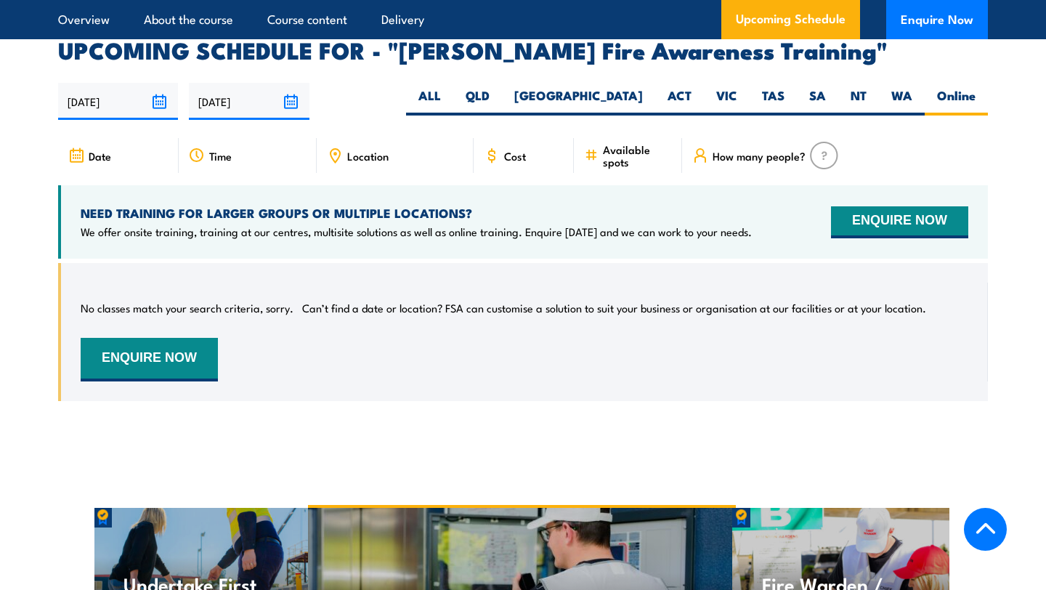
click at [155, 83] on input "[DATE]" at bounding box center [118, 101] width 120 height 37
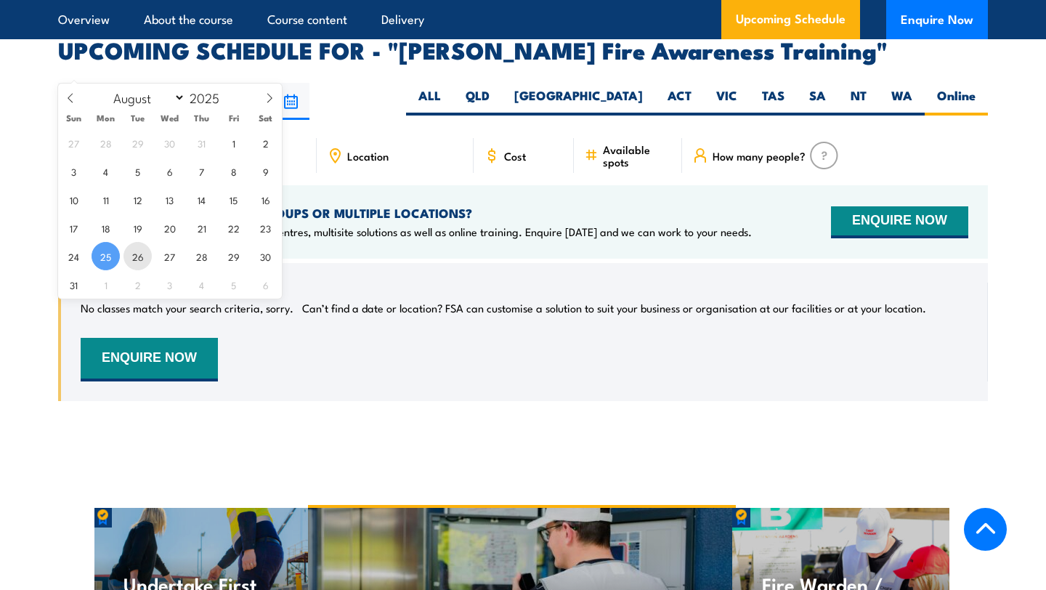
click at [134, 252] on span "26" at bounding box center [138, 256] width 28 height 28
type input "[DATE]"
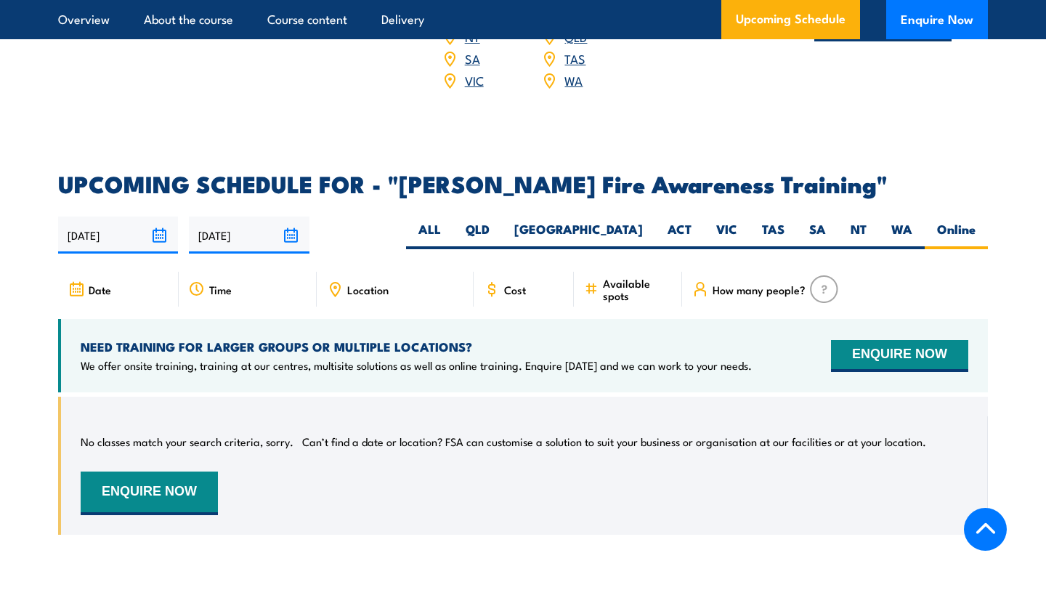
scroll to position [2174, 0]
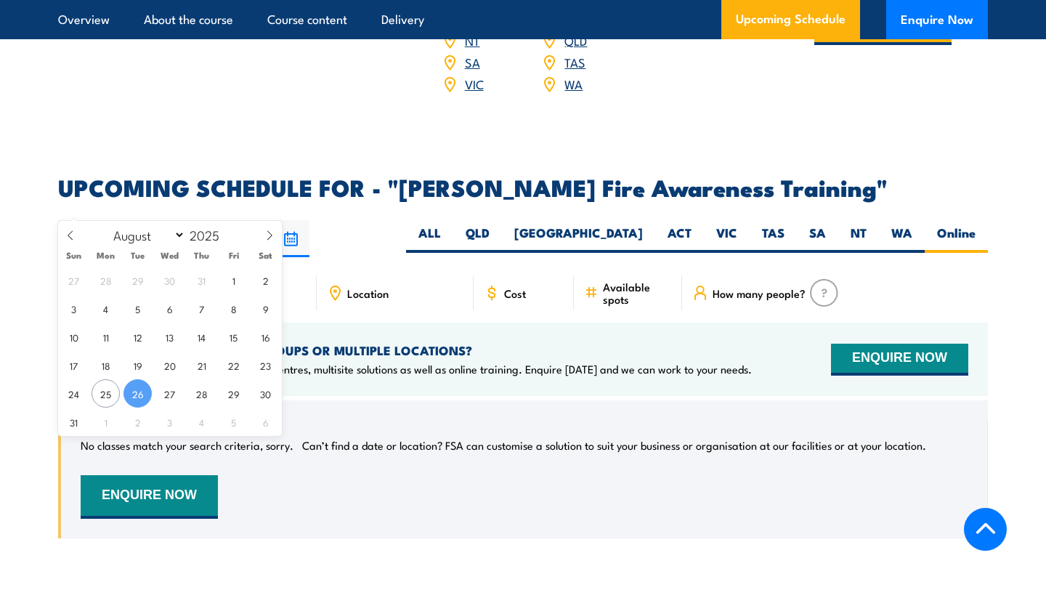
click at [149, 220] on input "[DATE]" at bounding box center [118, 238] width 120 height 37
click at [171, 389] on span "27" at bounding box center [169, 393] width 28 height 28
type input "[DATE]"
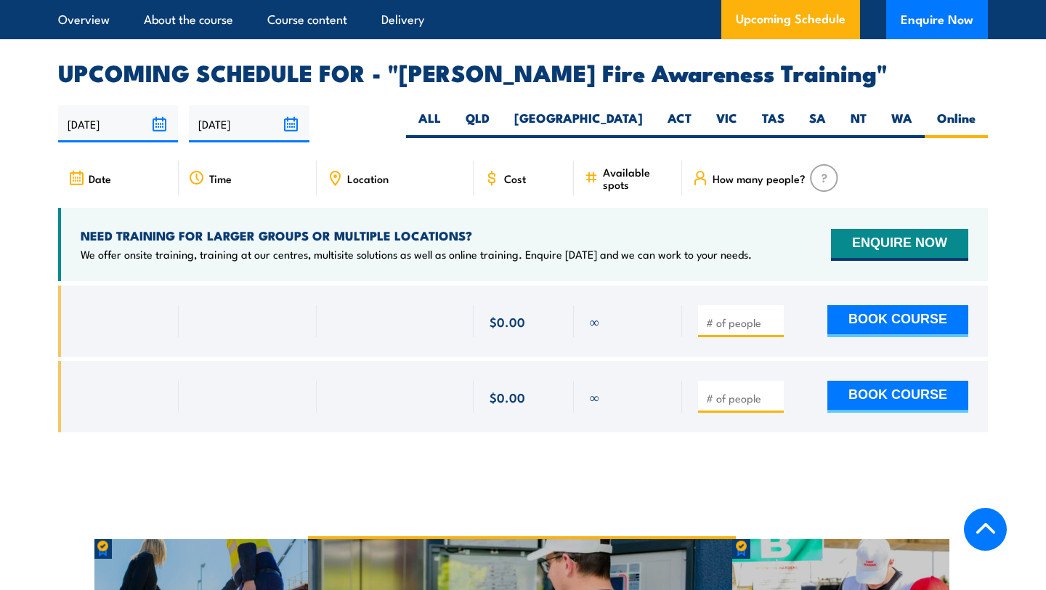
scroll to position [2312, 0]
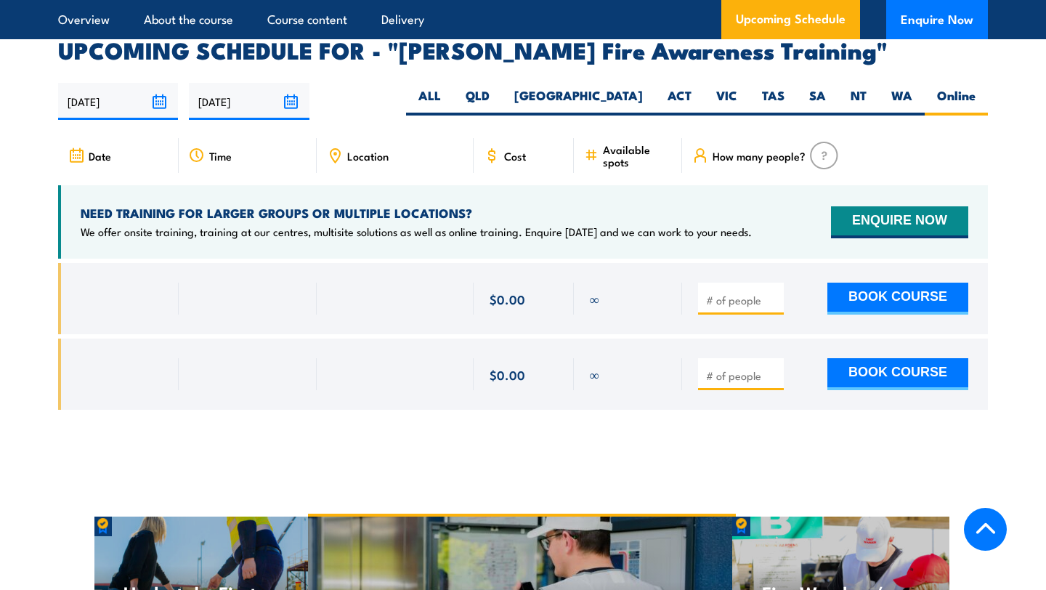
click at [281, 83] on input "26/08/2025" at bounding box center [249, 101] width 120 height 37
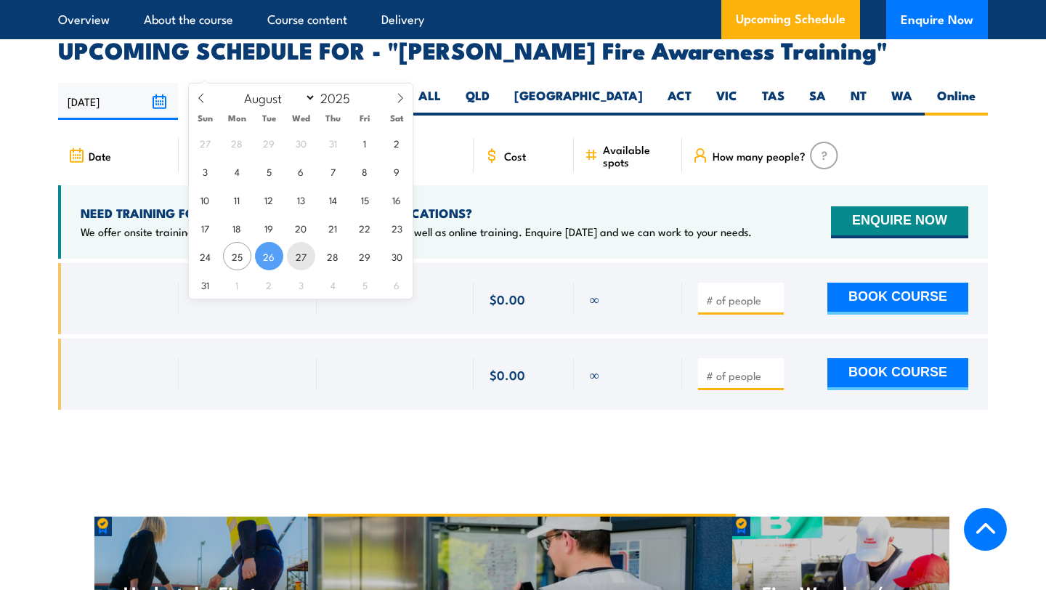
click at [290, 256] on span "27" at bounding box center [301, 256] width 28 height 28
type input "[DATE]"
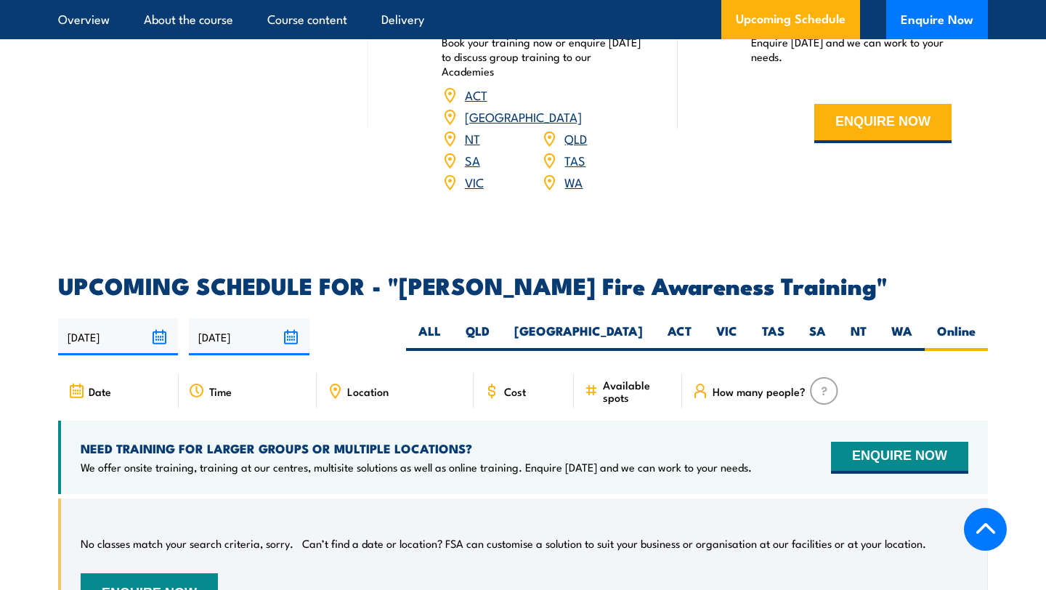
scroll to position [2058, 0]
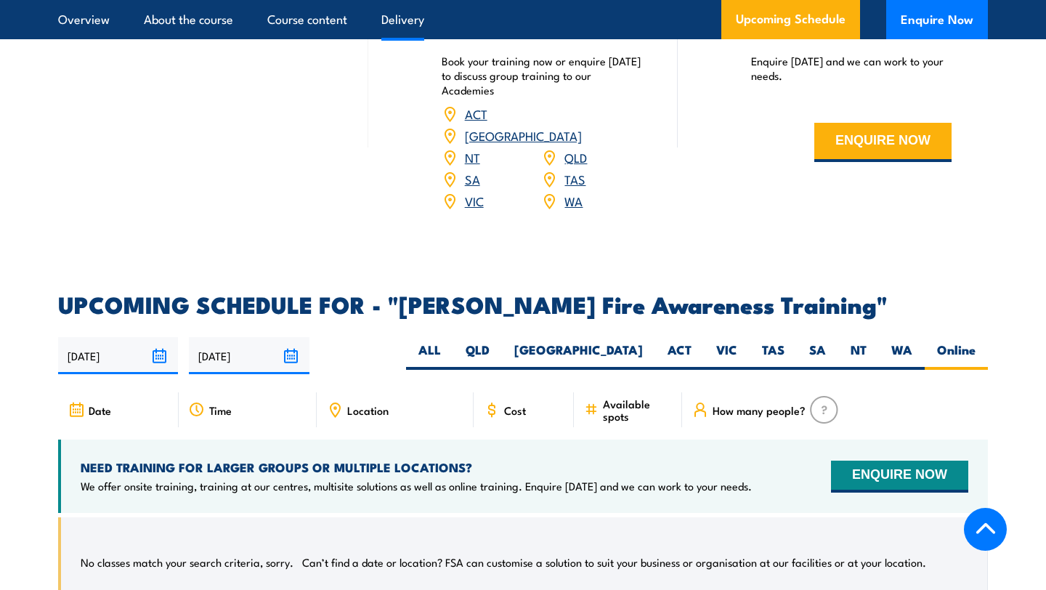
click at [161, 337] on input "[DATE]" at bounding box center [118, 355] width 120 height 37
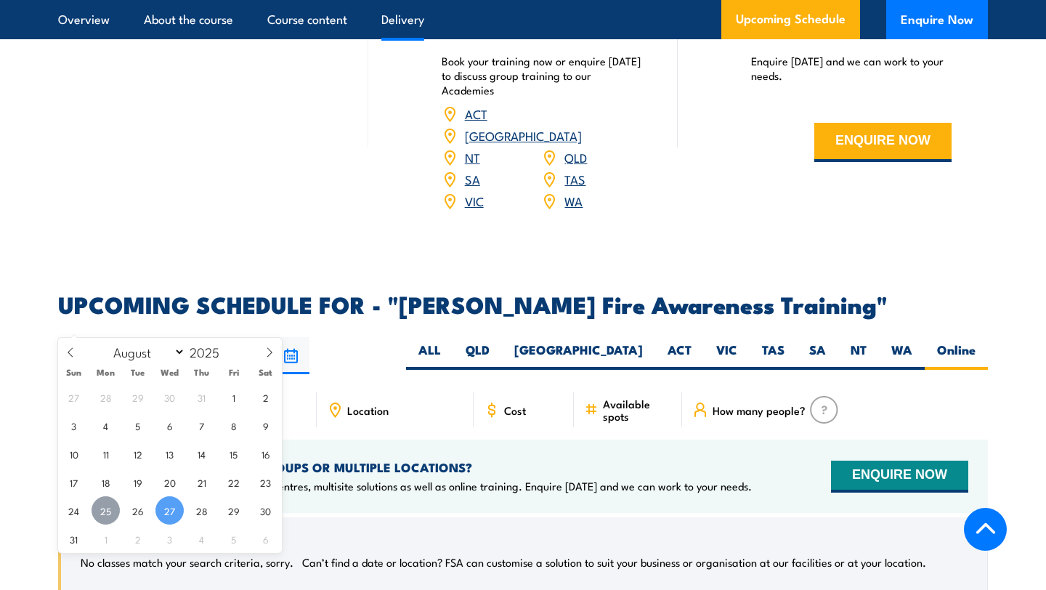
click at [110, 509] on span "25" at bounding box center [106, 510] width 28 height 28
type input "[DATE]"
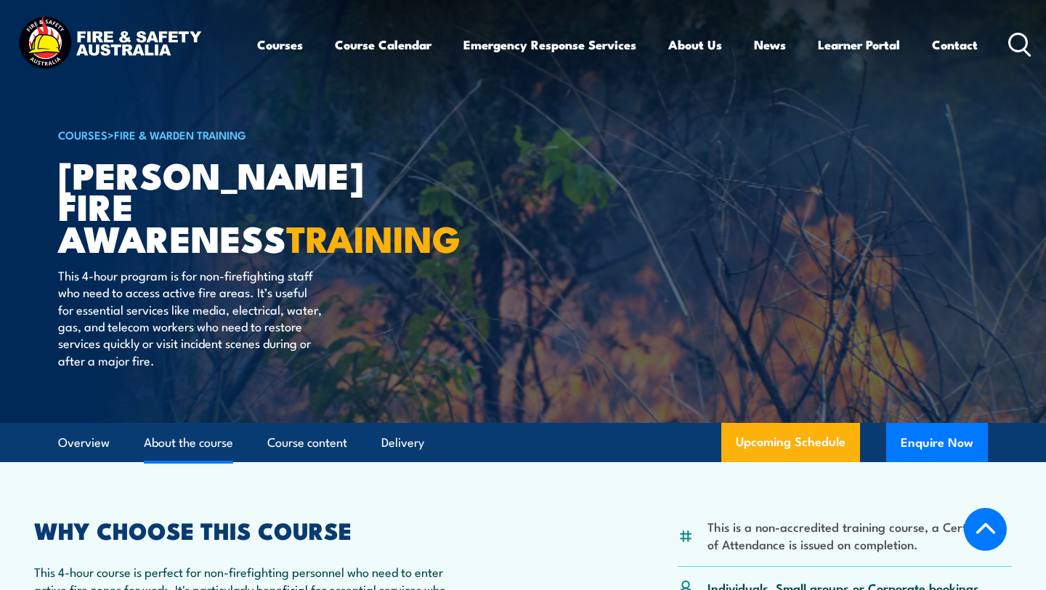
select select "7"
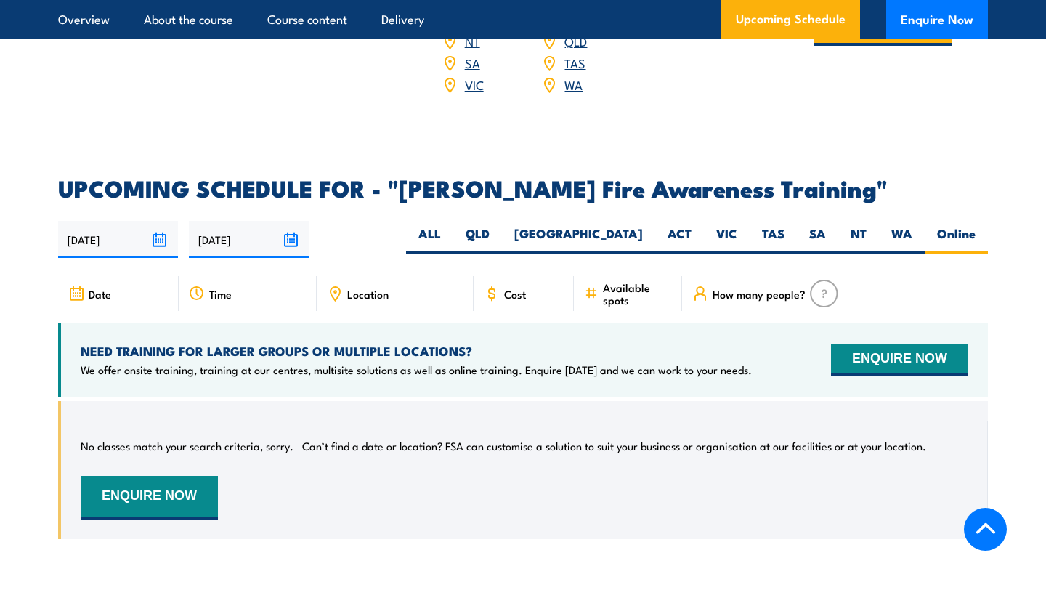
scroll to position [2121, 0]
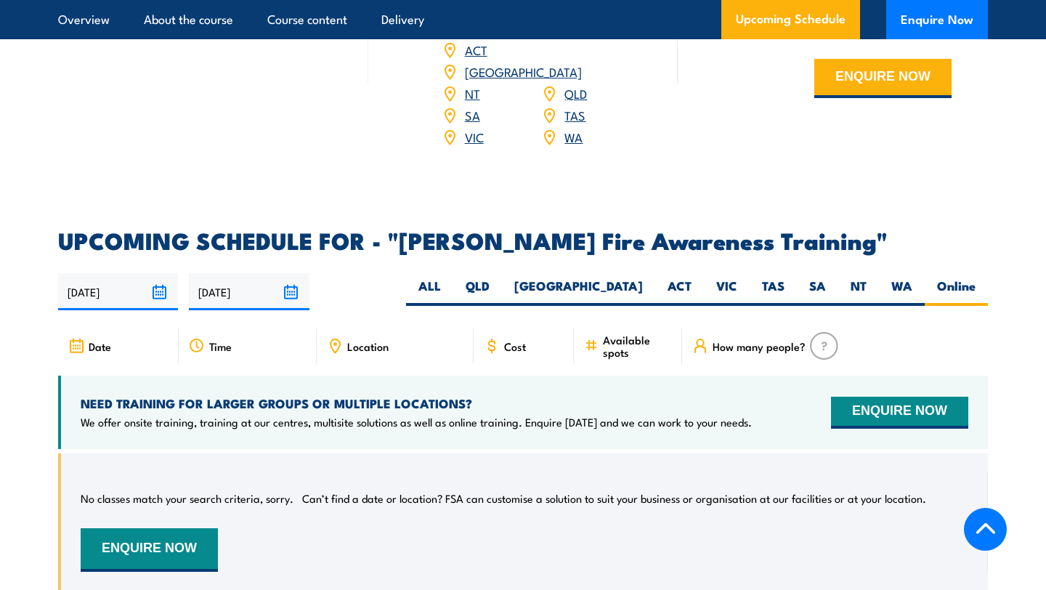
click at [265, 273] on input "27/08/2025" at bounding box center [249, 291] width 120 height 37
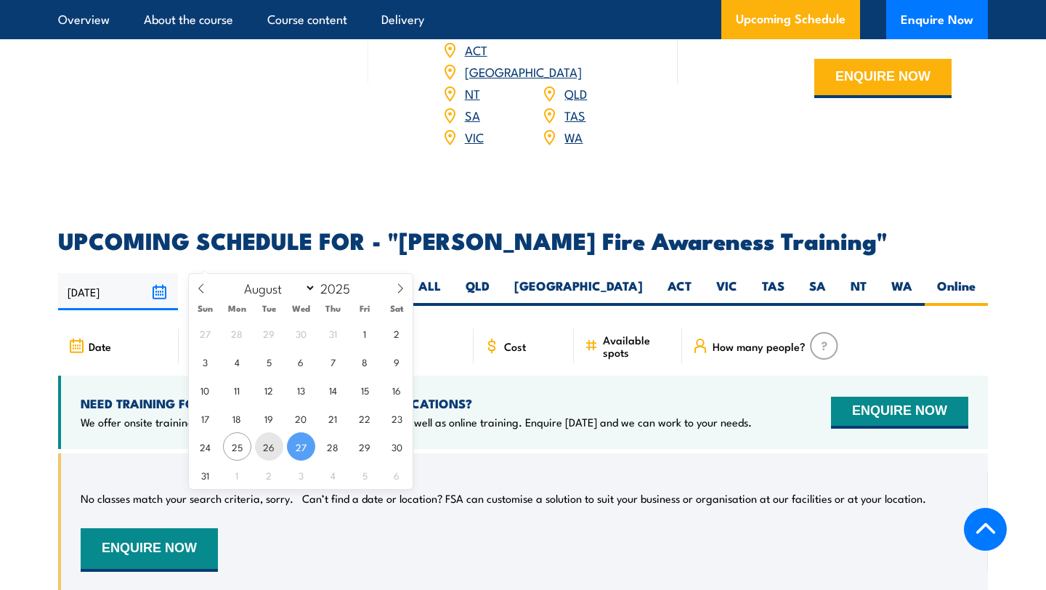
click at [263, 443] on span "26" at bounding box center [269, 446] width 28 height 28
type input "[DATE]"
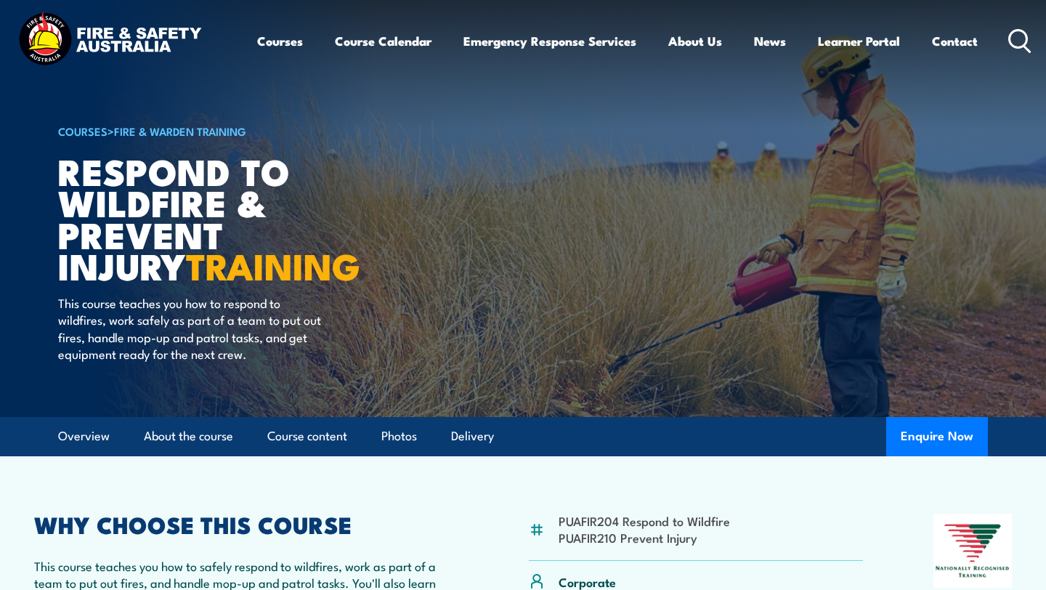
scroll to position [2, 0]
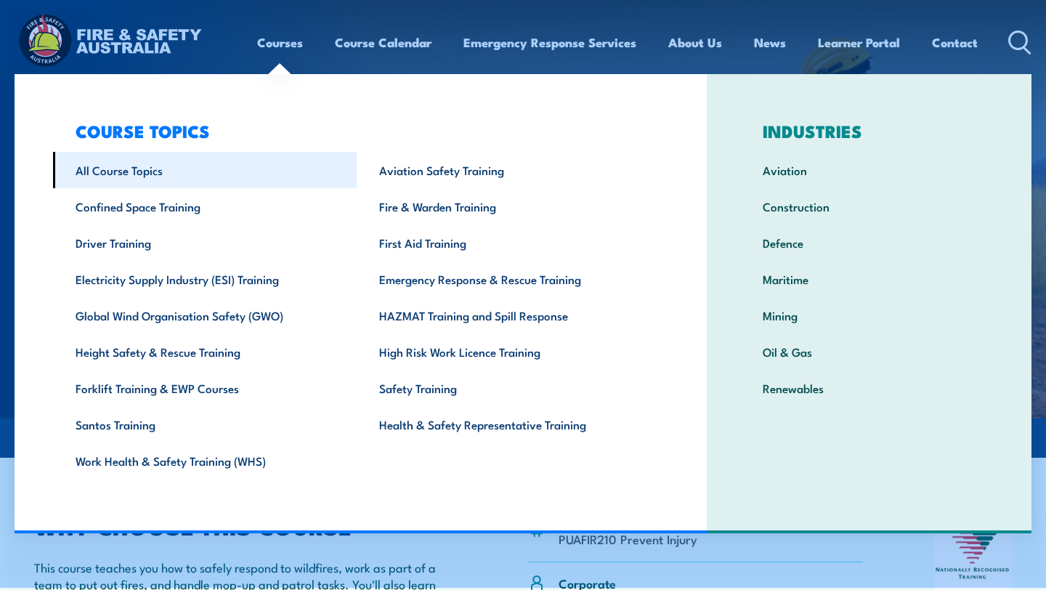
click at [138, 165] on link "All Course Topics" at bounding box center [205, 170] width 304 height 36
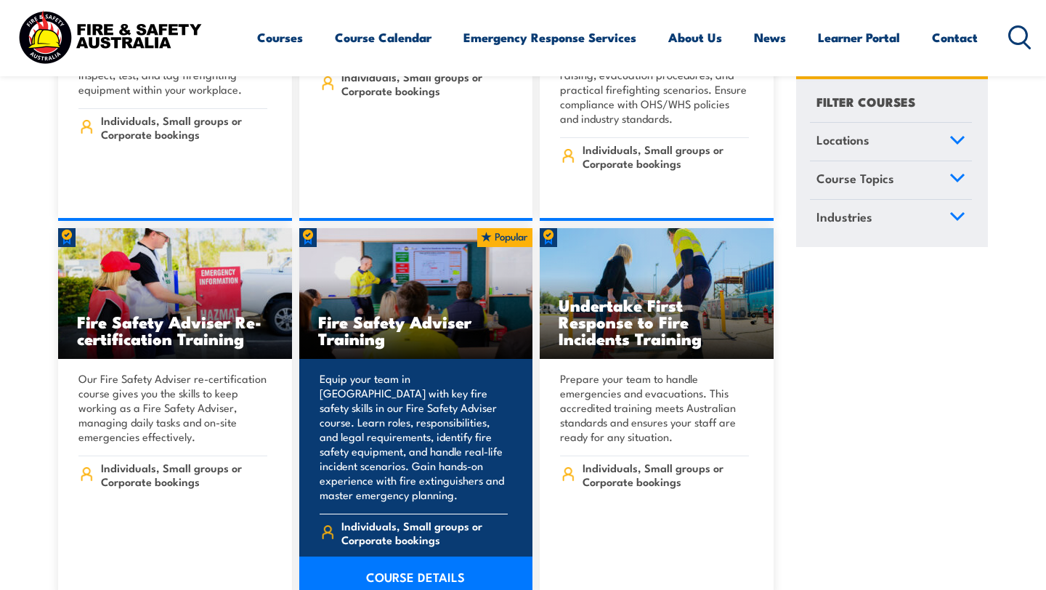
scroll to position [15865, 0]
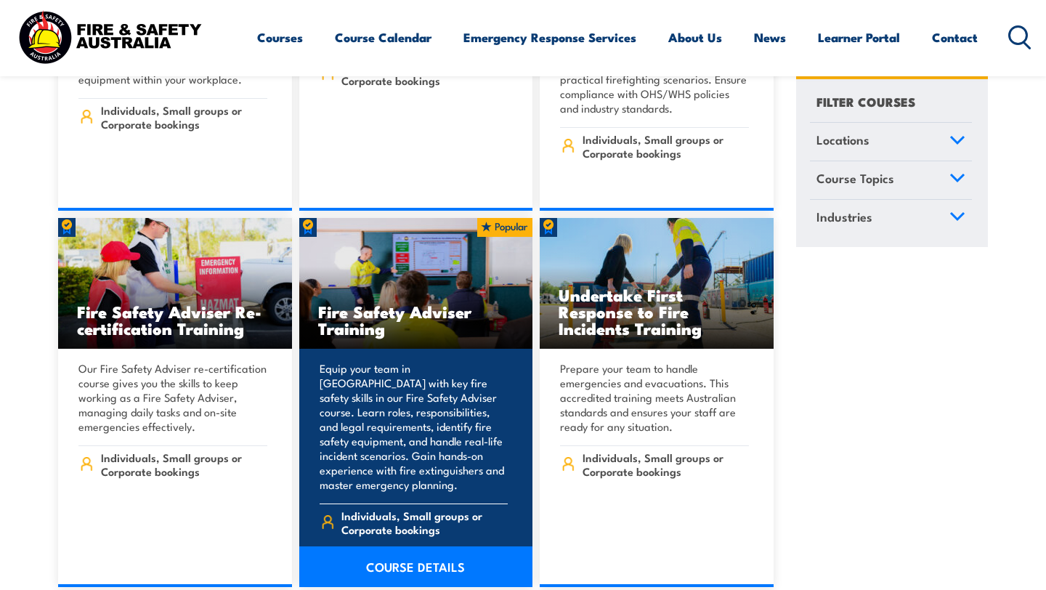
click at [380, 546] on link "COURSE DETAILS" at bounding box center [416, 566] width 234 height 41
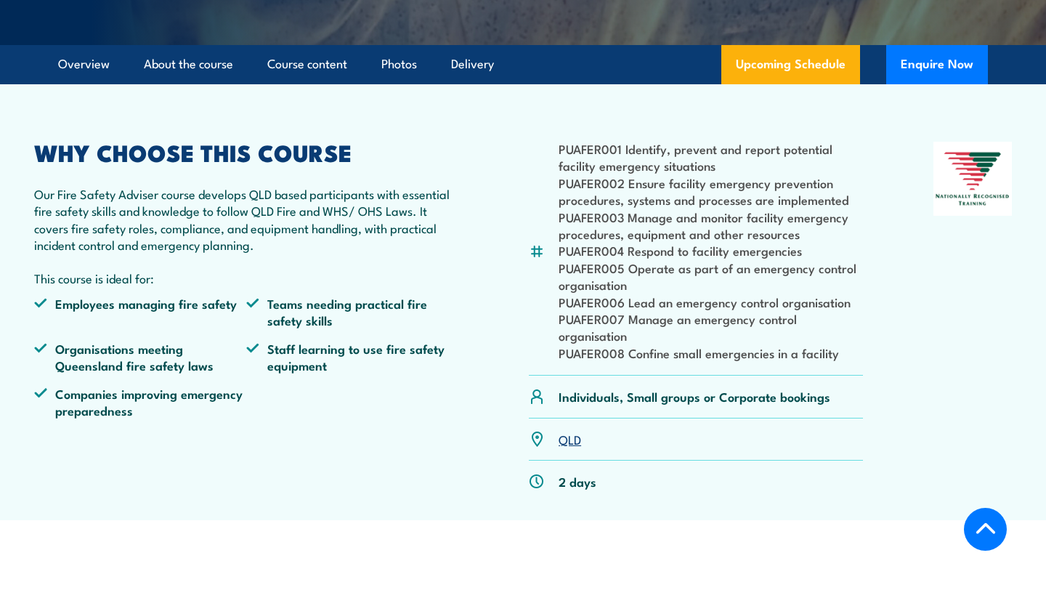
scroll to position [429, 0]
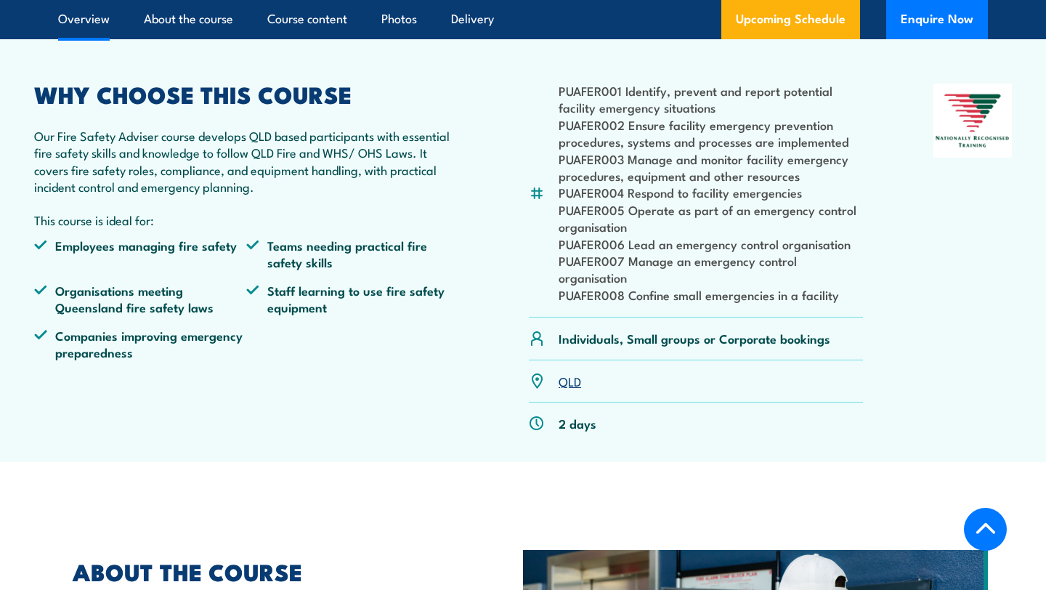
click at [575, 379] on link "QLD" at bounding box center [570, 380] width 23 height 17
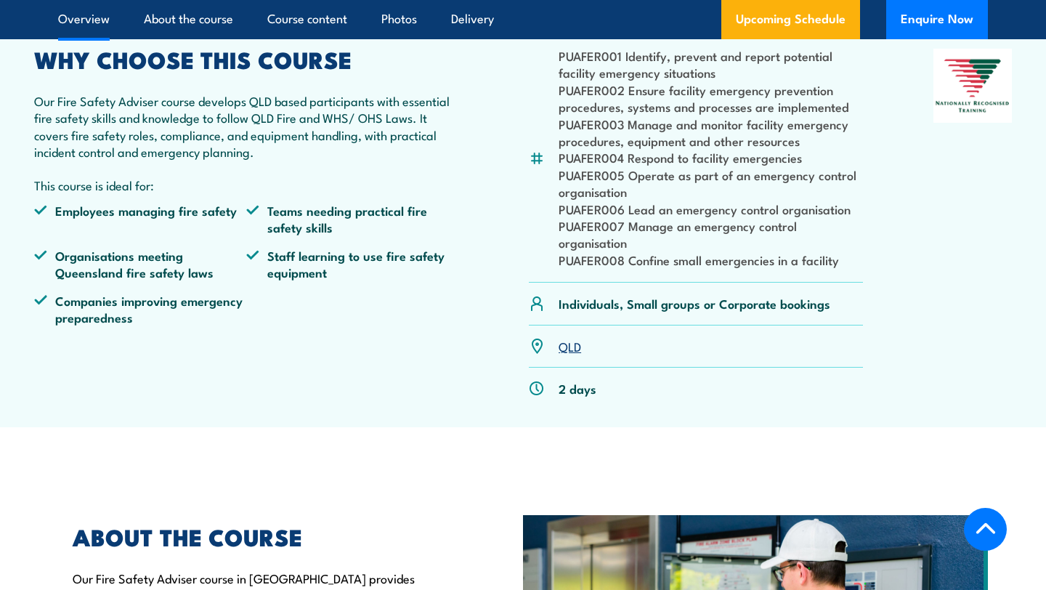
scroll to position [575, 0]
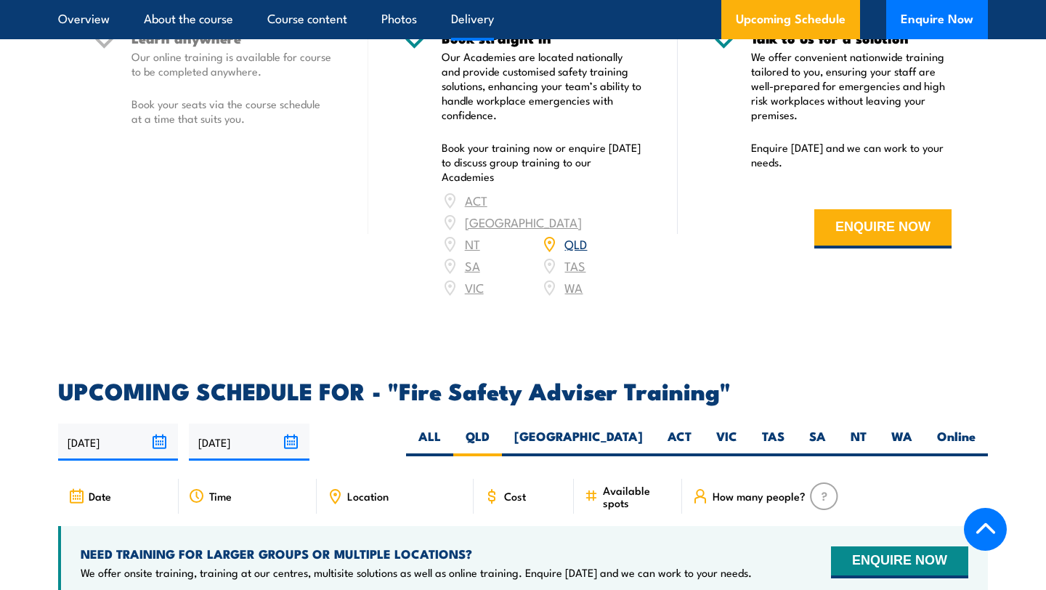
scroll to position [2116, 0]
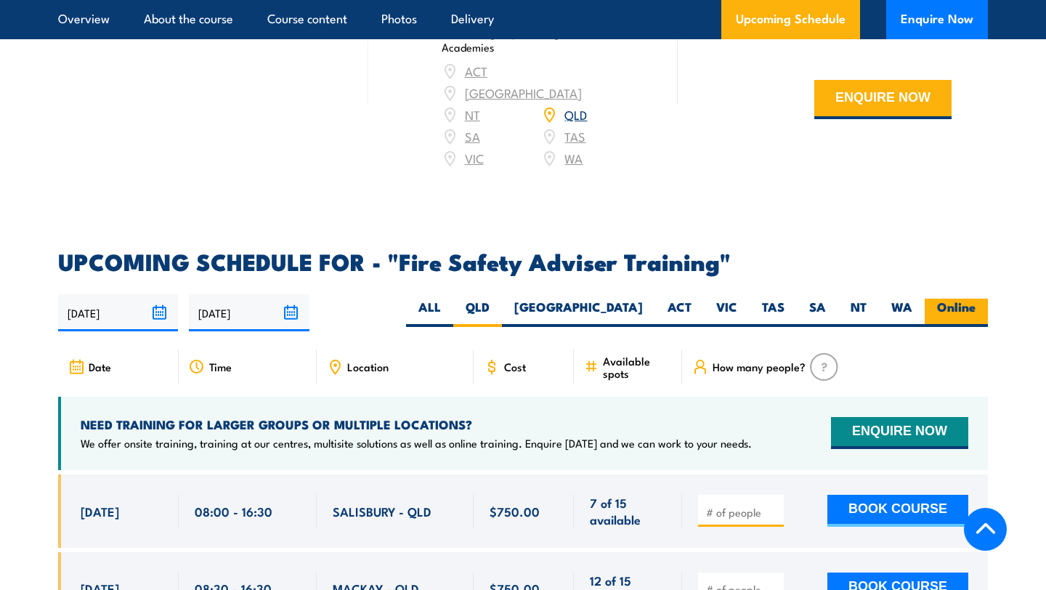
click at [947, 299] on label "Online" at bounding box center [956, 313] width 63 height 28
click at [976, 299] on input "Online" at bounding box center [980, 303] width 9 height 9
radio input "true"
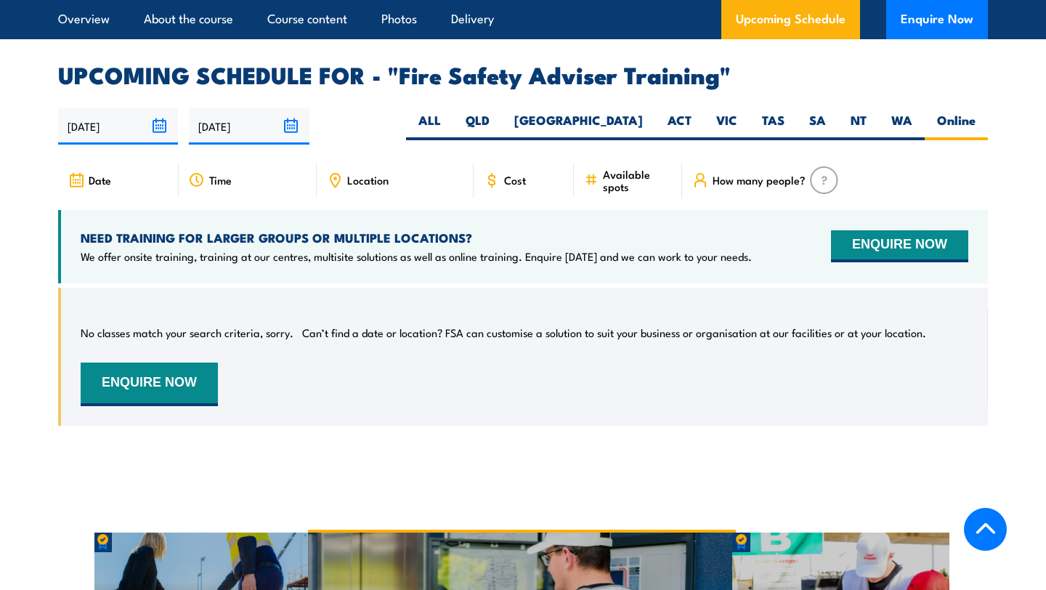
scroll to position [2344, 0]
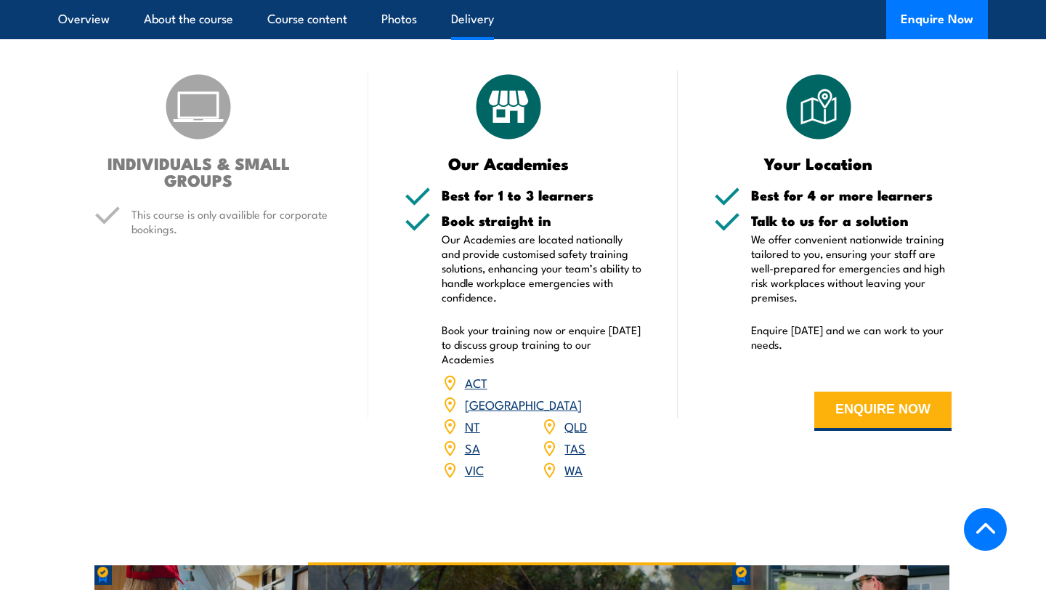
scroll to position [1689, 0]
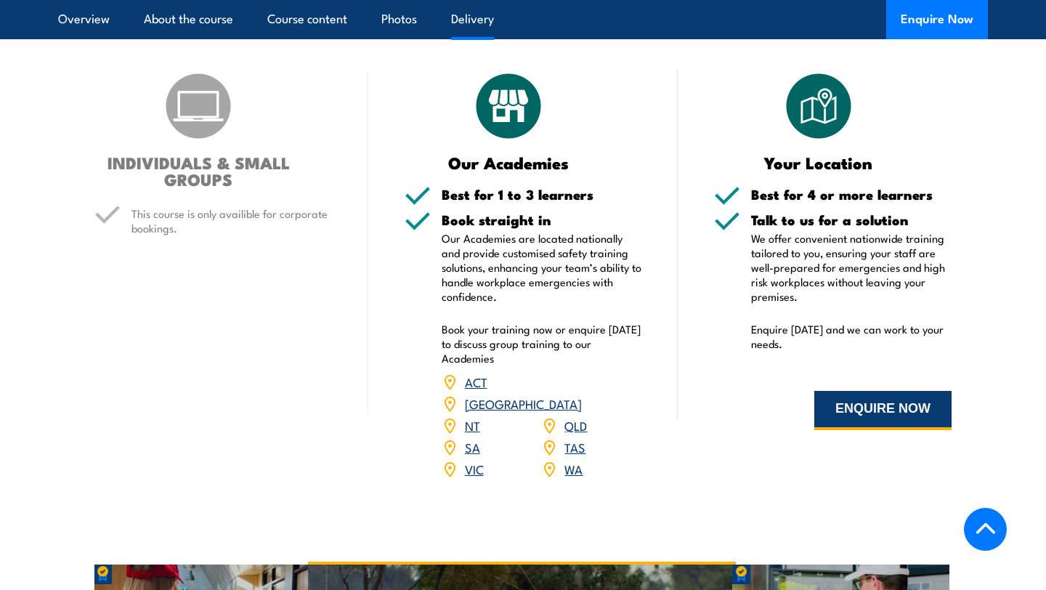
click at [883, 393] on button "ENQUIRE NOW" at bounding box center [882, 410] width 137 height 39
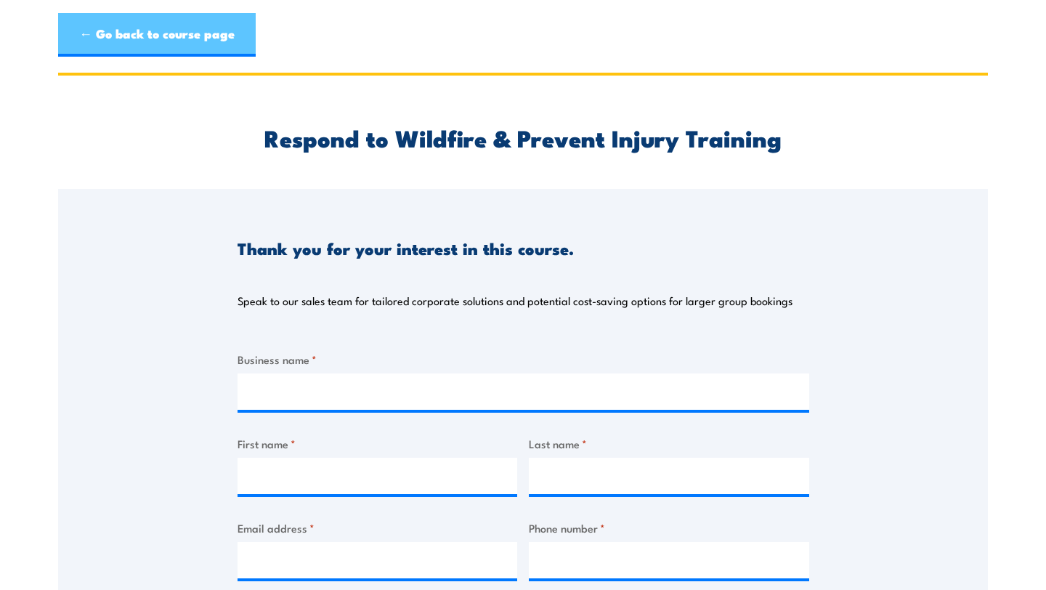
click at [128, 23] on link "← Go back to course page" at bounding box center [157, 35] width 198 height 44
